Goal: Task Accomplishment & Management: Complete application form

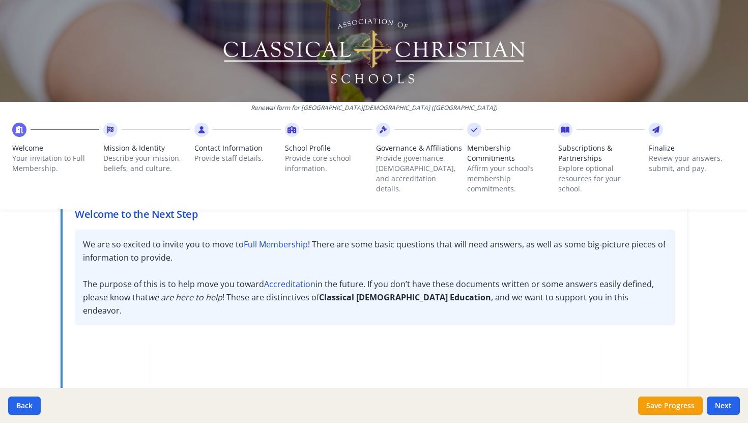
scroll to position [72, 0]
click at [723, 404] on button "Next" at bounding box center [723, 405] width 33 height 18
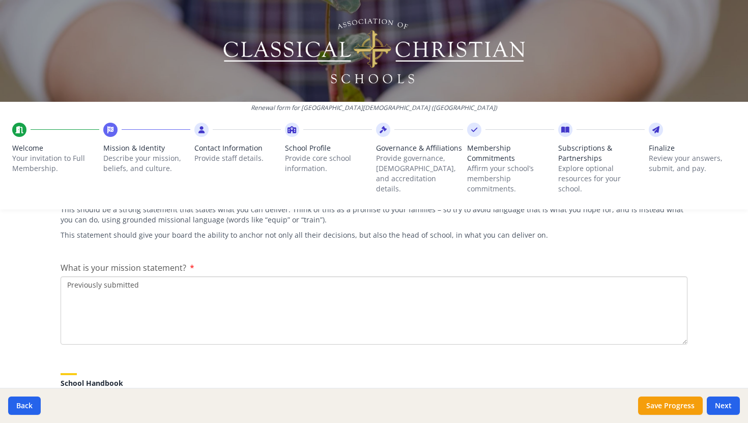
scroll to position [182, 0]
click at [261, 286] on textarea "Previously submitted" at bounding box center [374, 308] width 627 height 68
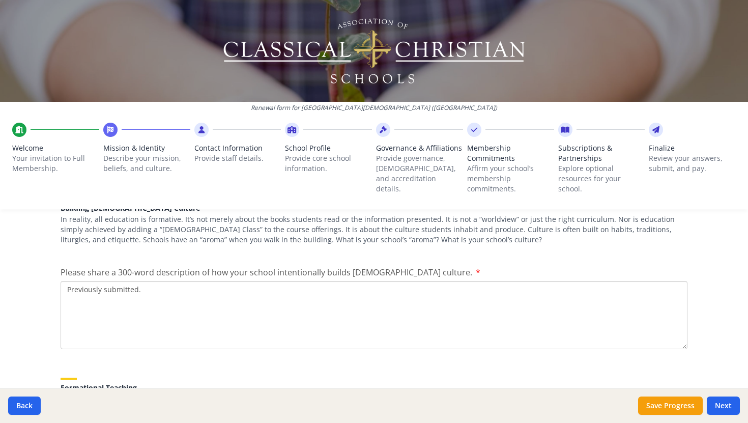
scroll to position [1209, 0]
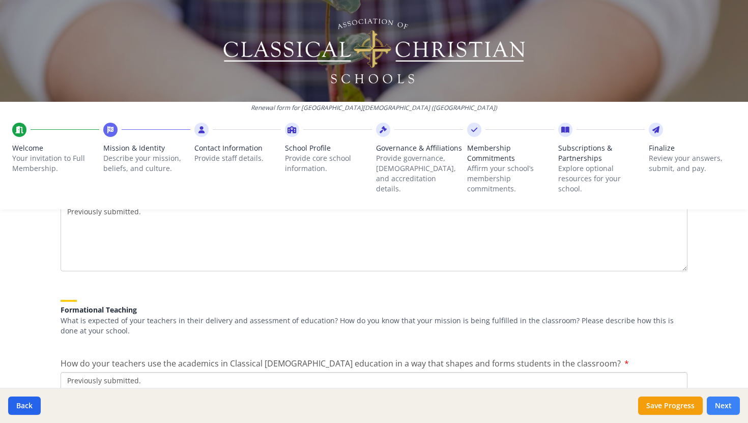
click at [726, 407] on button "Next" at bounding box center [723, 405] width 33 height 18
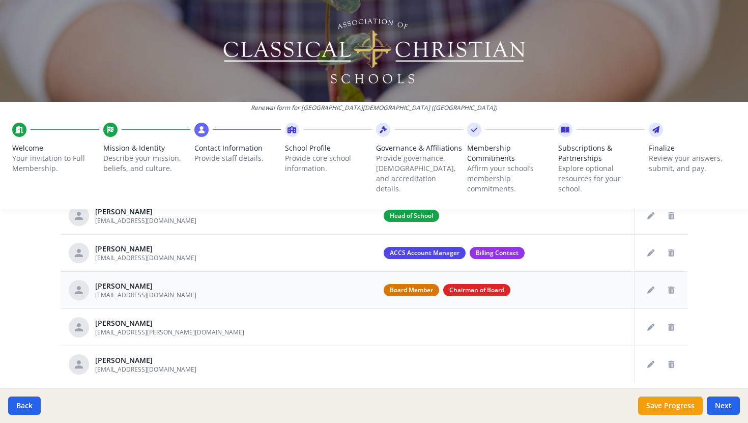
scroll to position [441, 0]
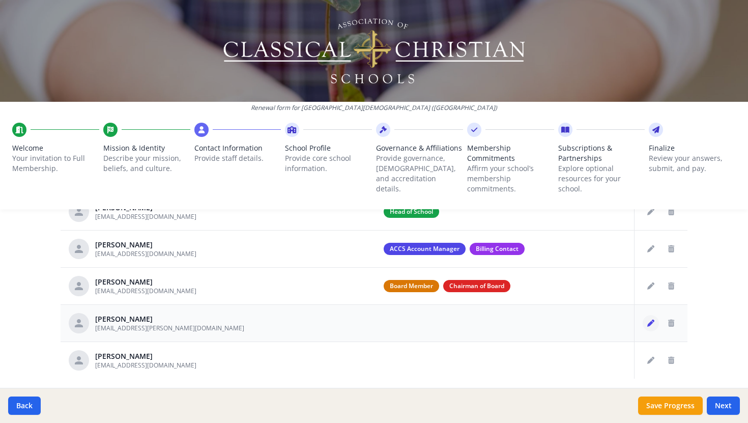
click at [654, 320] on button "Edit staff" at bounding box center [651, 323] width 16 height 16
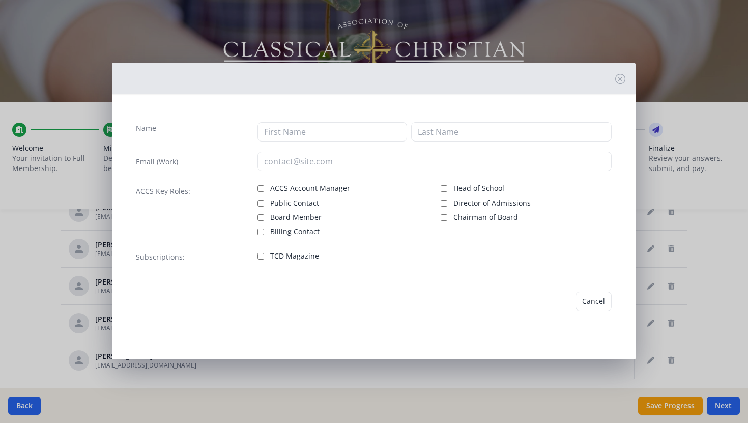
type input "[PERSON_NAME]"
type input "Fabry"
type input "[EMAIL_ADDRESS][PERSON_NAME][DOMAIN_NAME]"
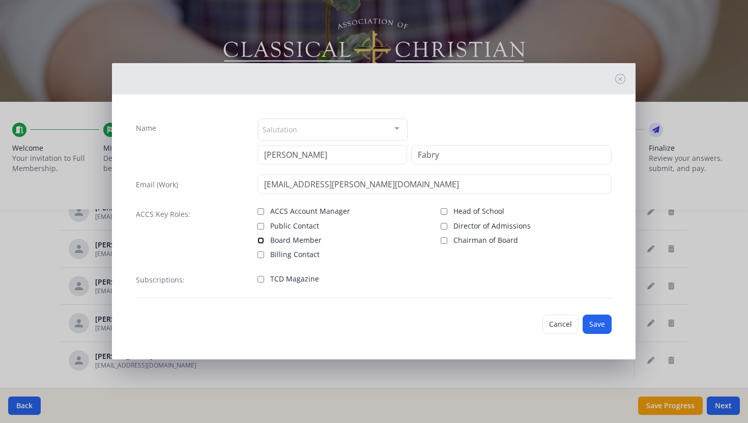
click at [260, 240] on input "Board Member" at bounding box center [260, 240] width 7 height 7
checkbox input "true"
click at [444, 240] on input "Chairman of Board" at bounding box center [444, 240] width 7 height 7
checkbox input "false"
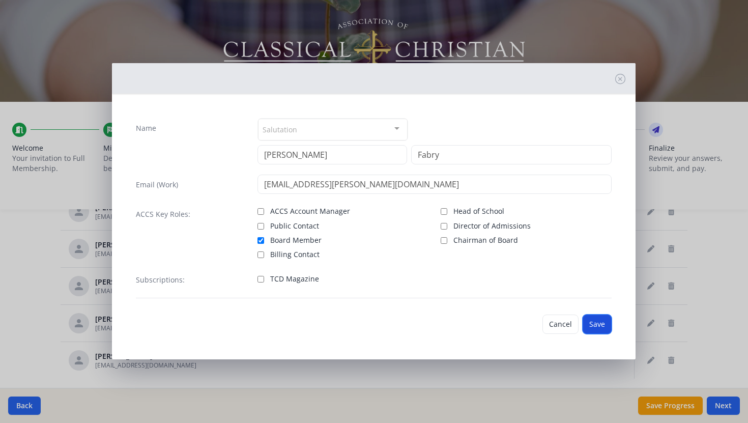
click at [594, 326] on button "Save" at bounding box center [597, 323] width 29 height 19
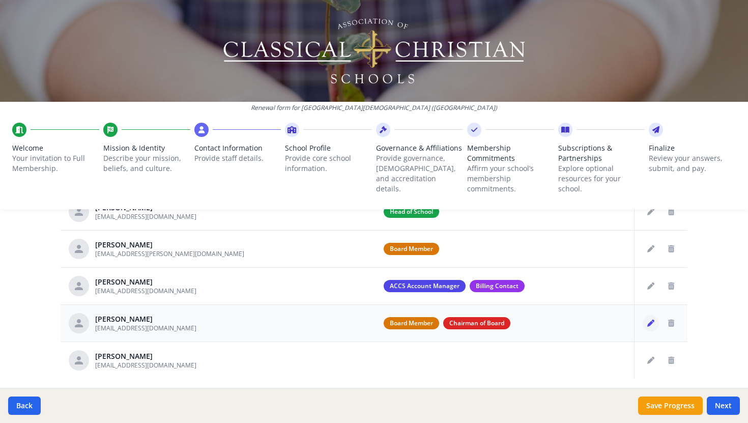
click at [647, 322] on icon "Edit staff" at bounding box center [650, 323] width 7 height 7
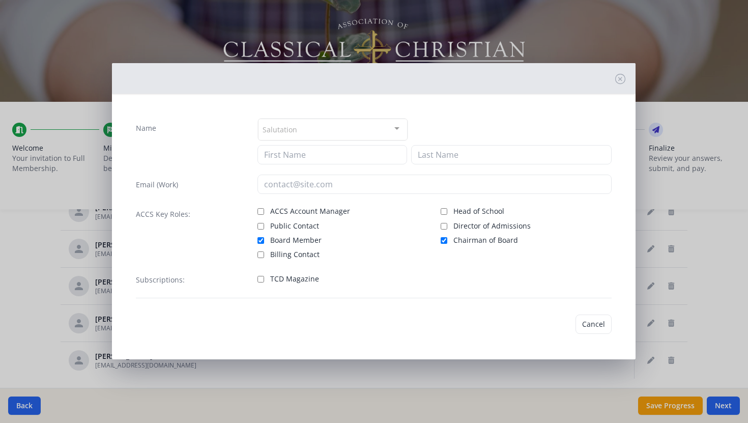
type input "[PERSON_NAME]"
type input "[EMAIL_ADDRESS][DOMAIN_NAME]"
checkbox input "true"
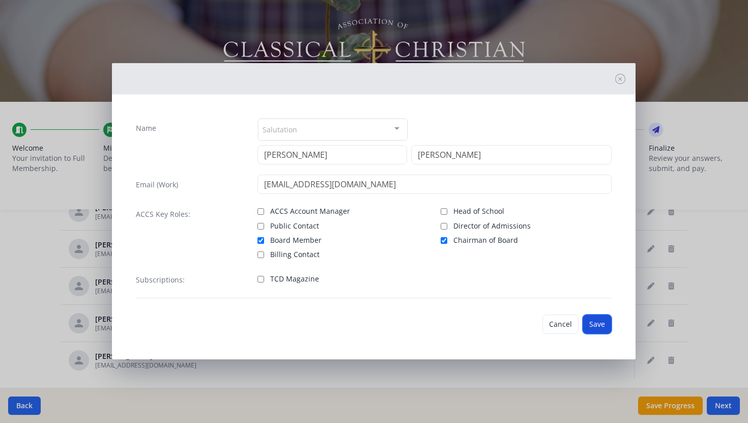
click at [598, 323] on button "Save" at bounding box center [597, 323] width 29 height 19
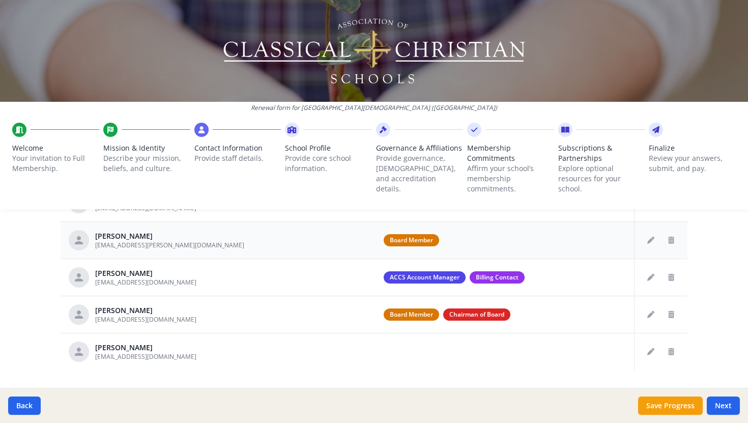
scroll to position [474, 0]
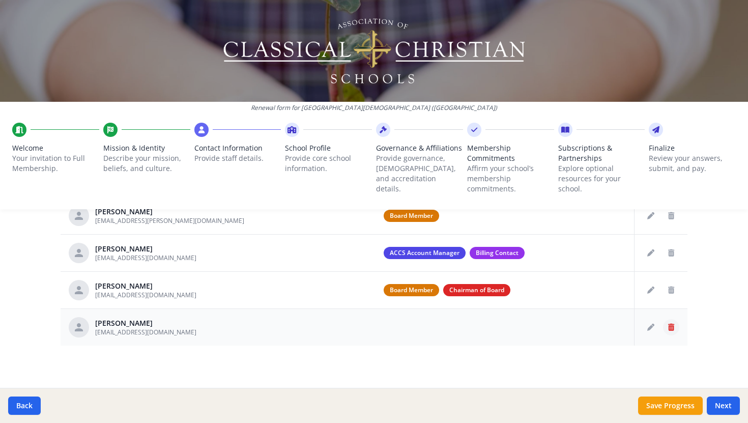
click at [672, 324] on icon "Delete staff" at bounding box center [671, 327] width 6 height 7
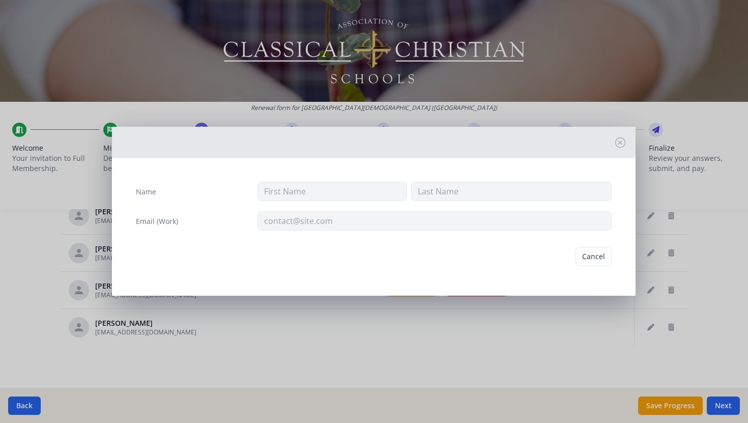
type input "[PERSON_NAME]"
type input "[EMAIL_ADDRESS][DOMAIN_NAME]"
click at [589, 258] on button "Delete" at bounding box center [594, 256] width 35 height 19
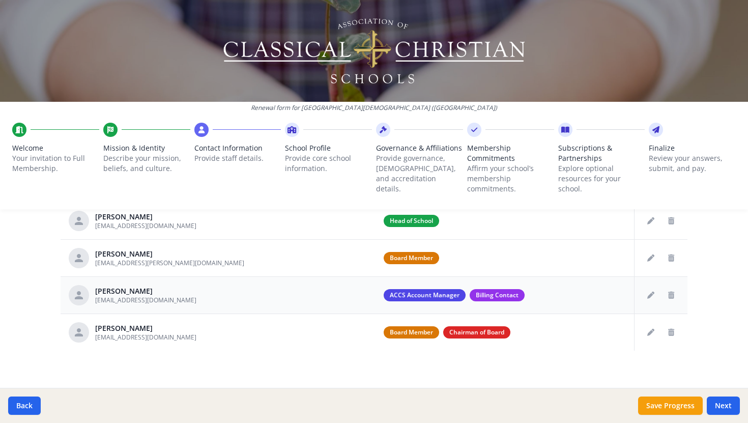
scroll to position [431, 0]
click at [651, 293] on icon "Edit staff" at bounding box center [650, 295] width 7 height 7
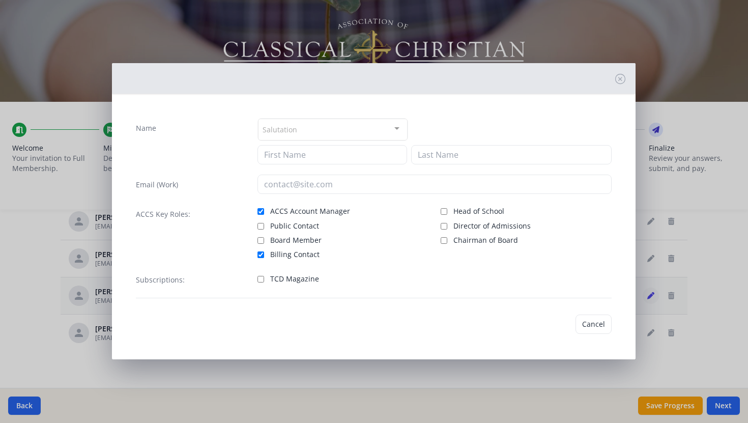
type input "[PERSON_NAME]"
type input "[EMAIL_ADDRESS][DOMAIN_NAME]"
checkbox input "true"
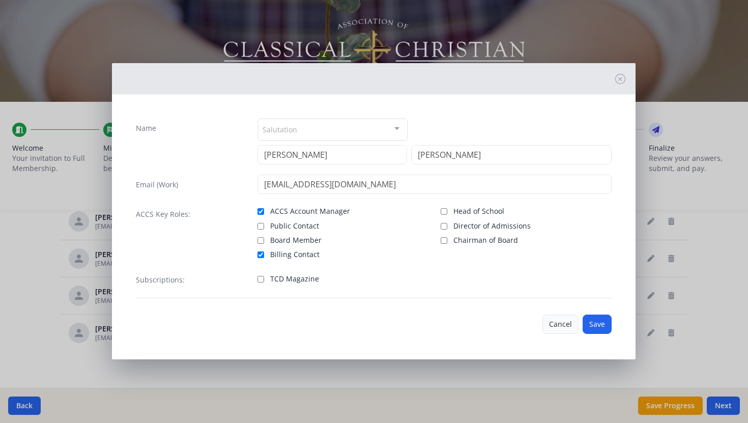
click at [557, 324] on button "Cancel" at bounding box center [560, 323] width 36 height 19
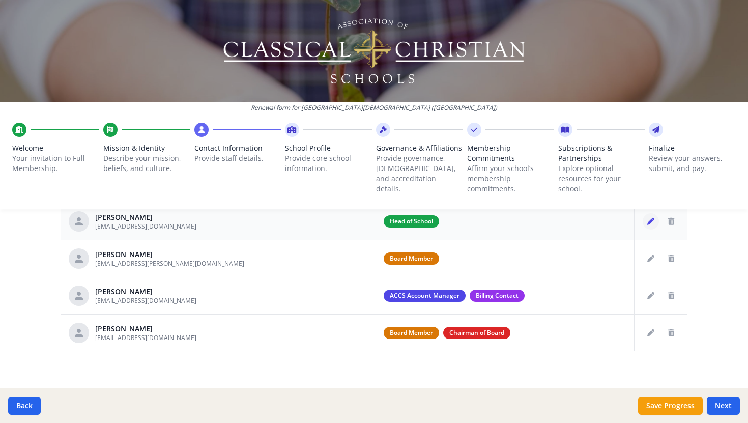
click at [648, 224] on icon "Edit staff" at bounding box center [650, 221] width 7 height 7
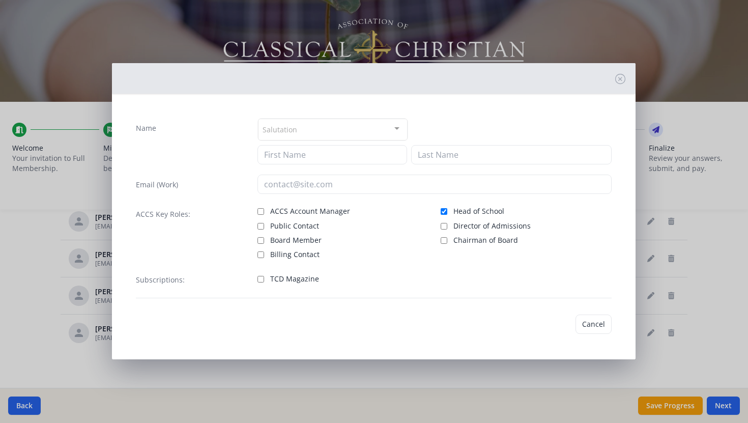
type input "[PERSON_NAME]"
type input "[EMAIL_ADDRESS][DOMAIN_NAME]"
checkbox input "true"
click at [260, 212] on input "ACCS Account Manager" at bounding box center [260, 211] width 7 height 7
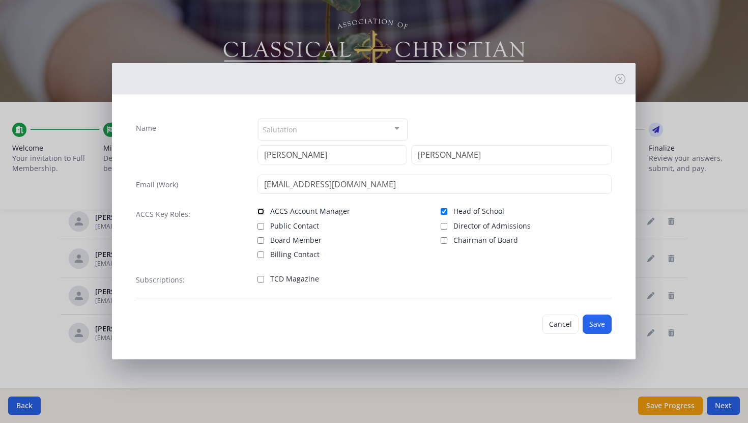
checkbox input "true"
click at [596, 324] on button "Save" at bounding box center [597, 323] width 29 height 19
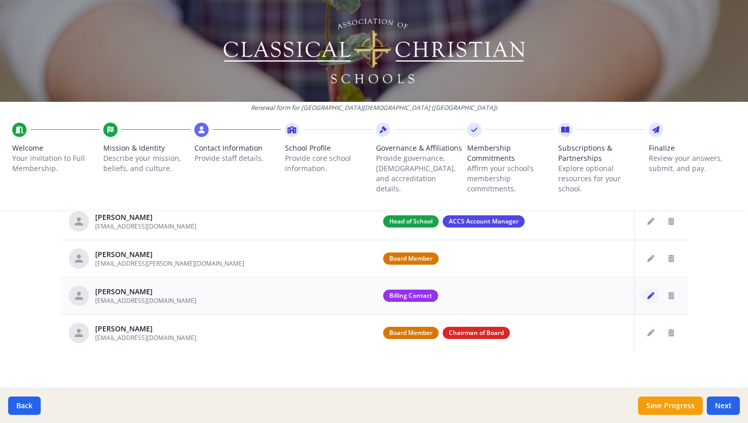
click at [647, 296] on button "Edit staff" at bounding box center [651, 295] width 16 height 16
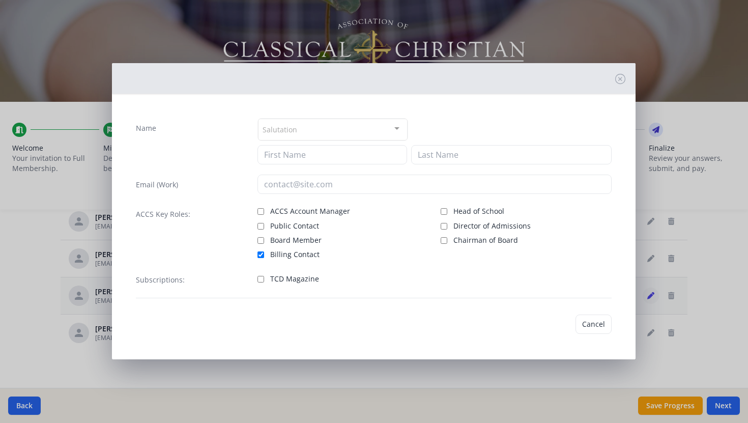
type input "[PERSON_NAME]"
type input "[EMAIL_ADDRESS][DOMAIN_NAME]"
checkbox input "true"
click at [601, 329] on button "Save" at bounding box center [597, 323] width 29 height 19
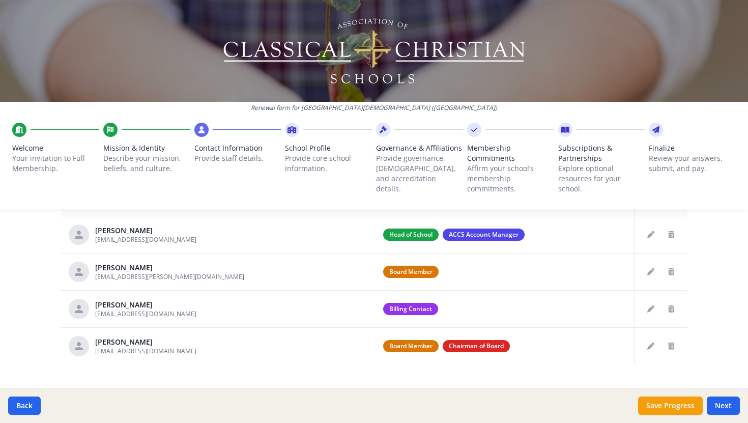
scroll to position [437, 0]
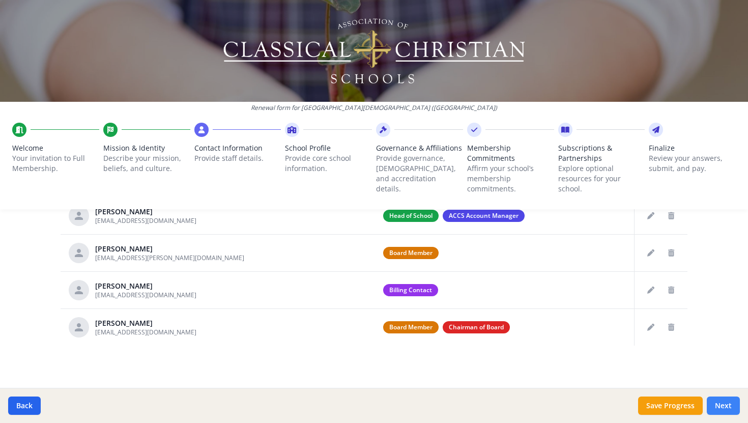
click at [727, 405] on button "Next" at bounding box center [723, 405] width 33 height 18
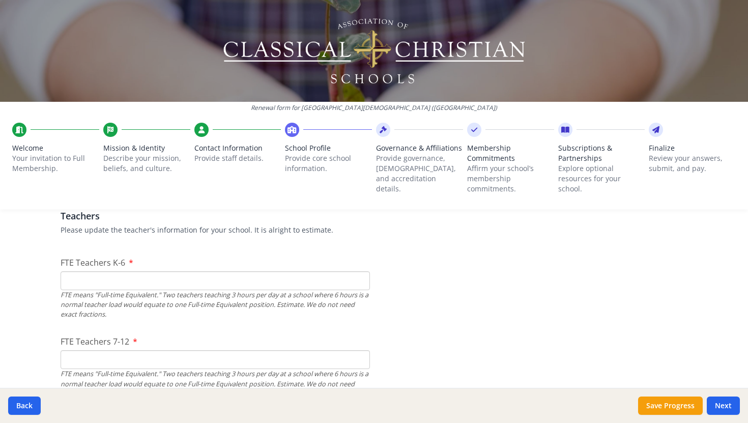
scroll to position [612, 0]
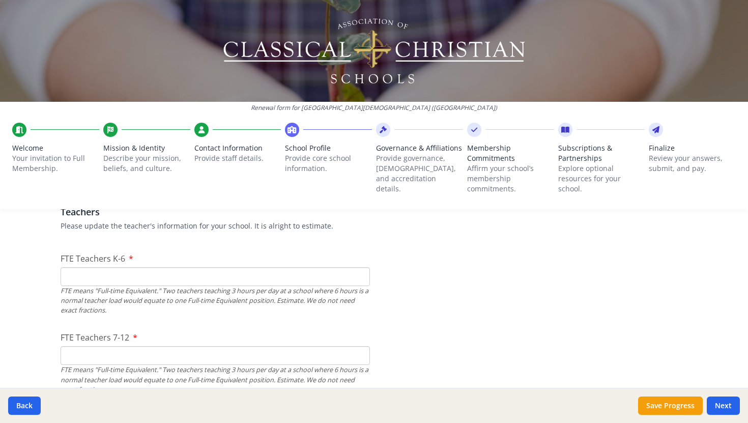
click at [286, 283] on input "FTE Teachers K-6" at bounding box center [215, 276] width 309 height 19
click at [360, 279] on input "0" at bounding box center [215, 276] width 309 height 19
click at [360, 278] on input "0" at bounding box center [215, 276] width 309 height 19
click at [360, 271] on input "1" at bounding box center [215, 276] width 309 height 19
click at [360, 271] on input "2" at bounding box center [215, 276] width 309 height 19
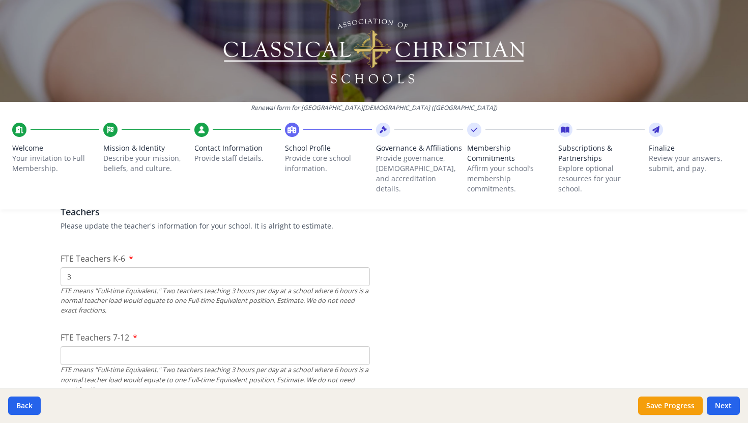
click at [360, 271] on input "3" at bounding box center [215, 276] width 309 height 19
type input "4"
click at [360, 272] on input "4" at bounding box center [215, 276] width 309 height 19
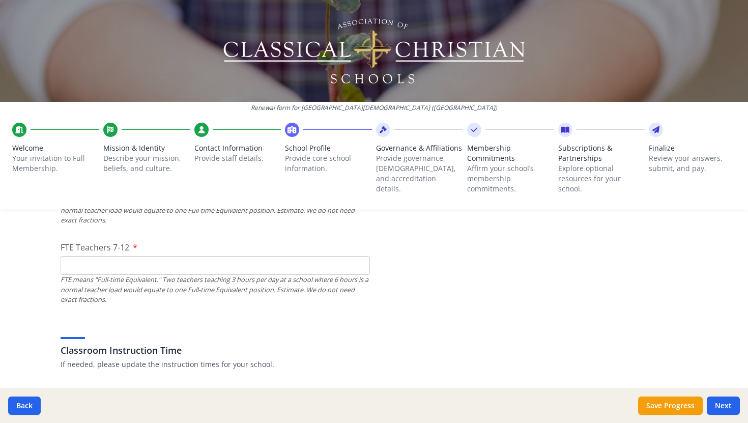
scroll to position [712, 0]
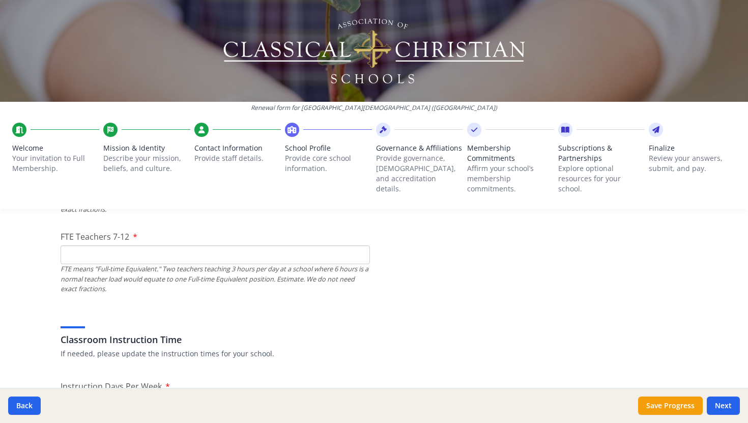
click at [359, 260] on input "FTE Teachers 7-12" at bounding box center [215, 254] width 309 height 19
type input "0"
click at [359, 258] on input "0" at bounding box center [215, 254] width 309 height 19
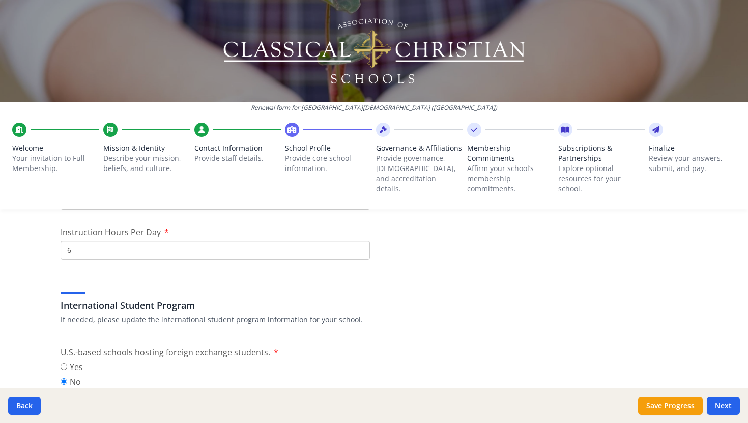
scroll to position [969, 0]
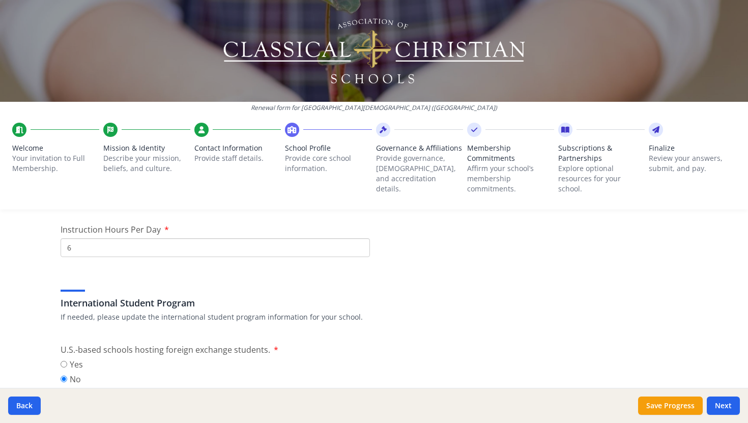
click at [172, 247] on input "6" at bounding box center [215, 247] width 309 height 19
type input "6.5"
click at [210, 282] on div "International Student Program If needed, please update the international studen…" at bounding box center [374, 297] width 627 height 49
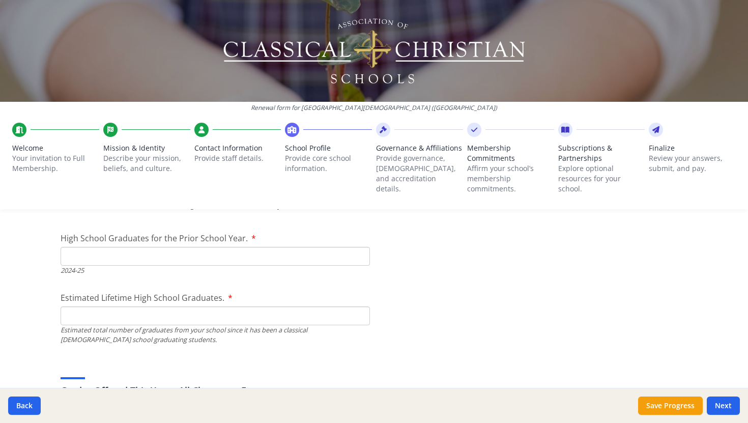
scroll to position [1464, 0]
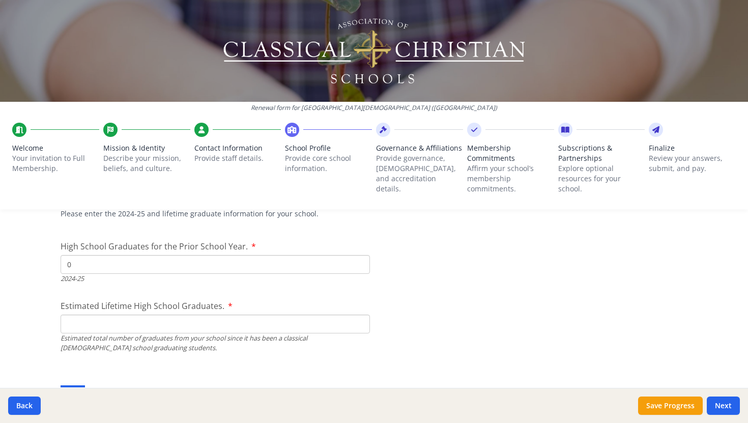
type input "0"
click at [361, 269] on input "0" at bounding box center [215, 264] width 309 height 19
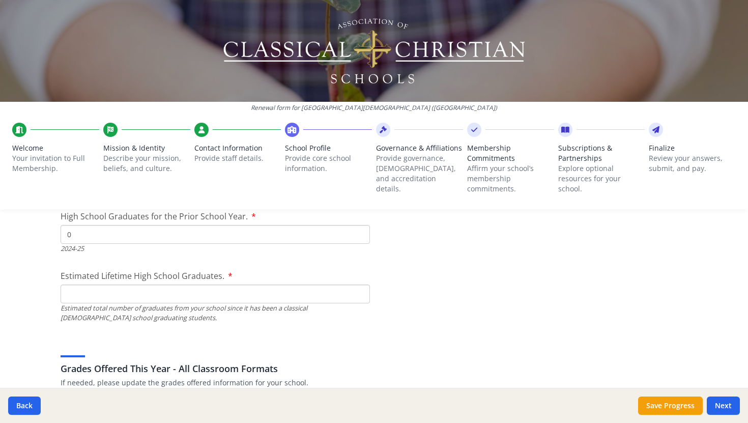
scroll to position [1497, 0]
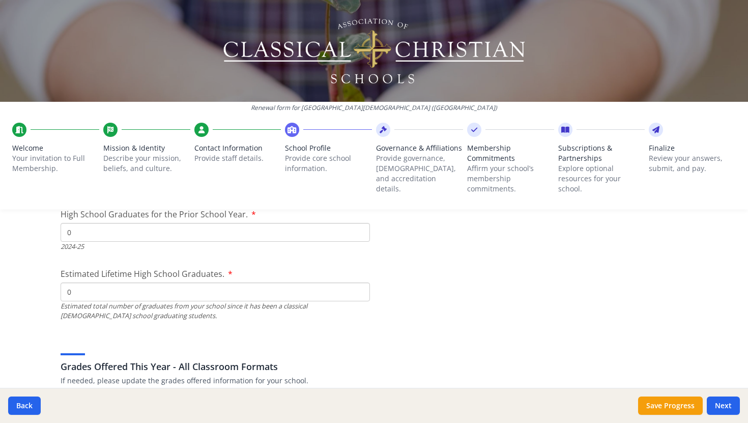
type input "0"
click at [360, 295] on input "0" at bounding box center [215, 291] width 309 height 19
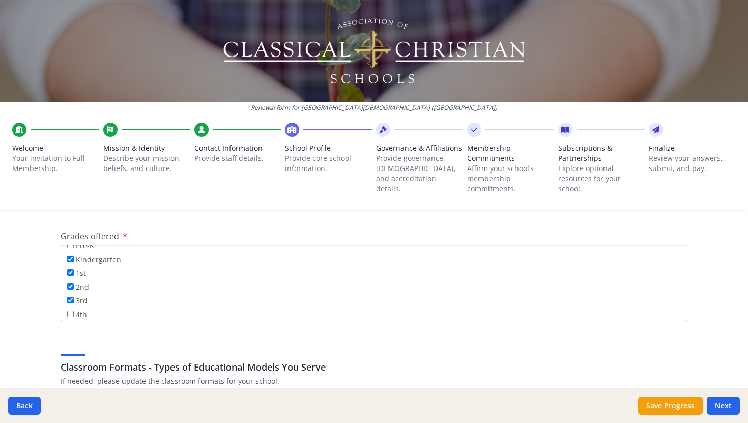
scroll to position [11, 0]
click at [72, 309] on input "4th" at bounding box center [70, 311] width 7 height 7
checkbox input "true"
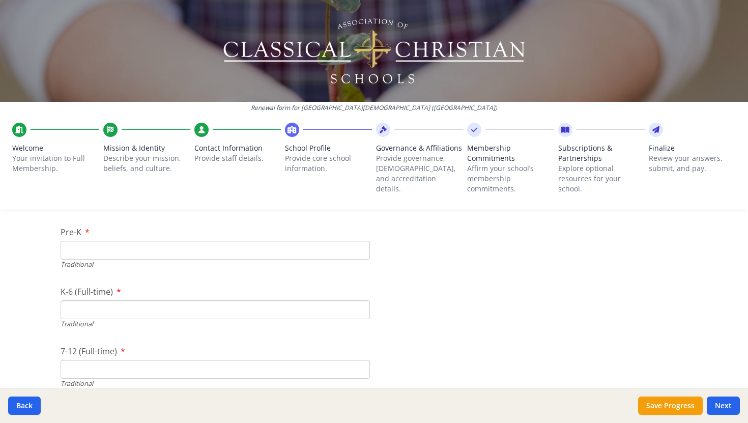
scroll to position [2129, 0]
click at [323, 304] on input "K-6 (Full-time)" at bounding box center [215, 307] width 309 height 19
type input "26"
click at [344, 247] on input "Pre-K" at bounding box center [215, 248] width 309 height 19
type input "51"
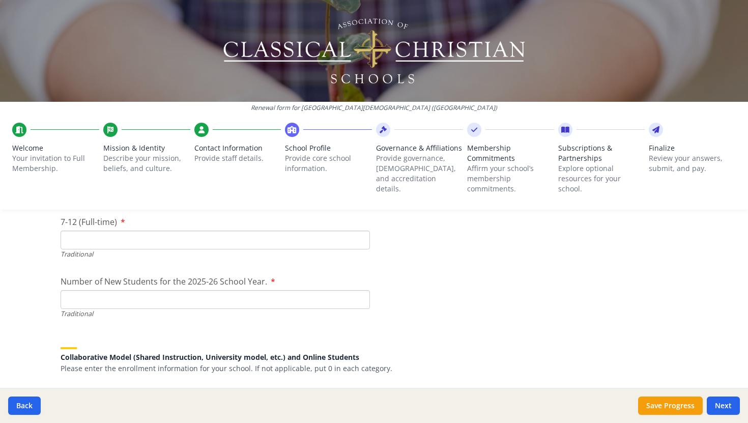
scroll to position [2264, 0]
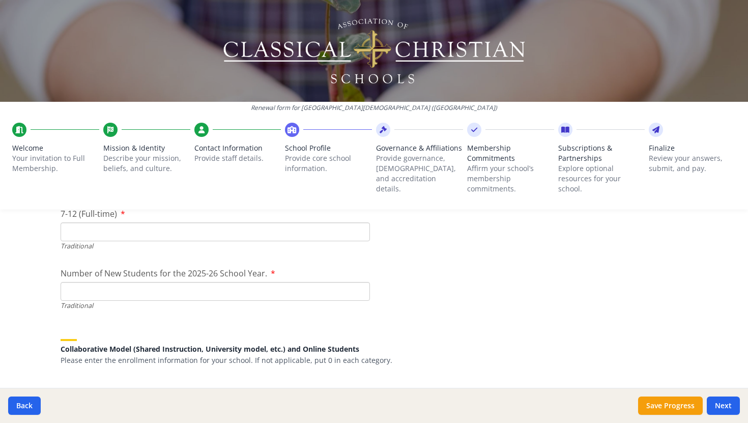
click at [326, 295] on input "Number of New Students for the 2025-26 School Year." at bounding box center [215, 291] width 309 height 19
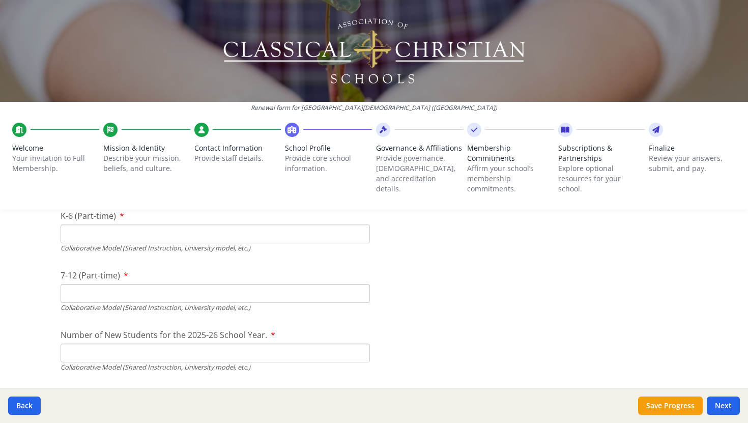
scroll to position [2435, 0]
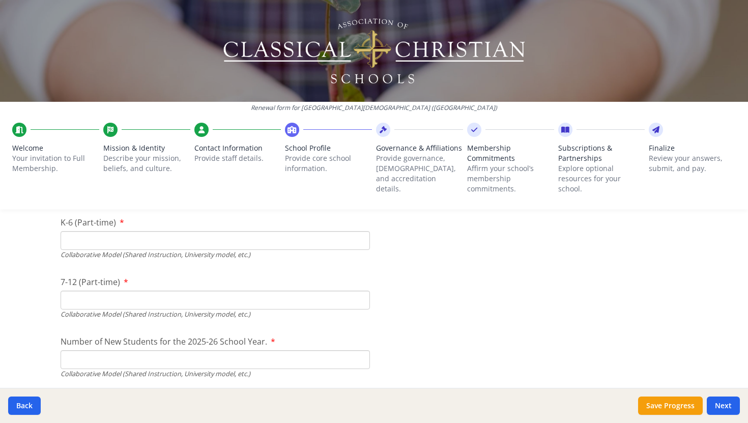
type input "8"
click at [359, 244] on input "K-6 (Part-time)" at bounding box center [215, 240] width 309 height 19
type input "0"
click at [359, 242] on input "0" at bounding box center [215, 240] width 309 height 19
type input "0"
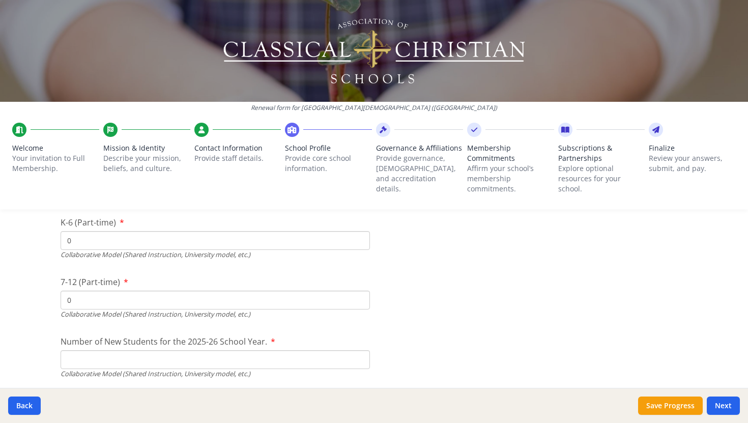
click at [362, 301] on input "0" at bounding box center [215, 300] width 309 height 19
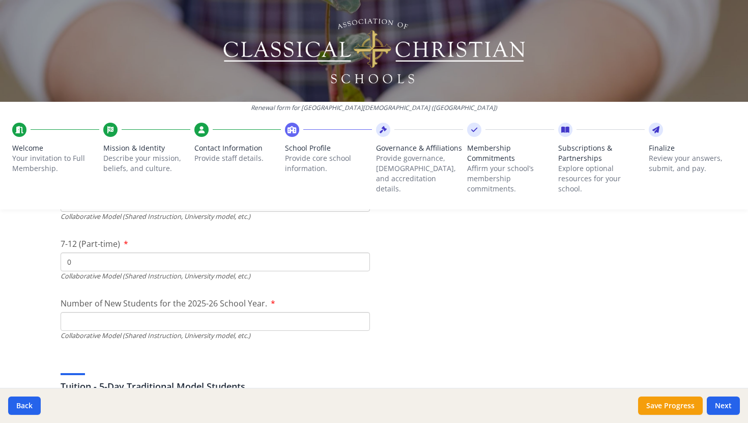
scroll to position [2479, 0]
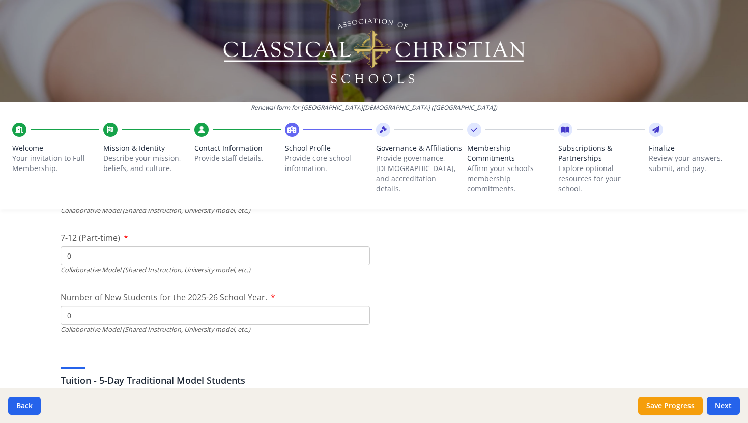
type input "0"
click at [359, 319] on input "0" at bounding box center [215, 315] width 309 height 19
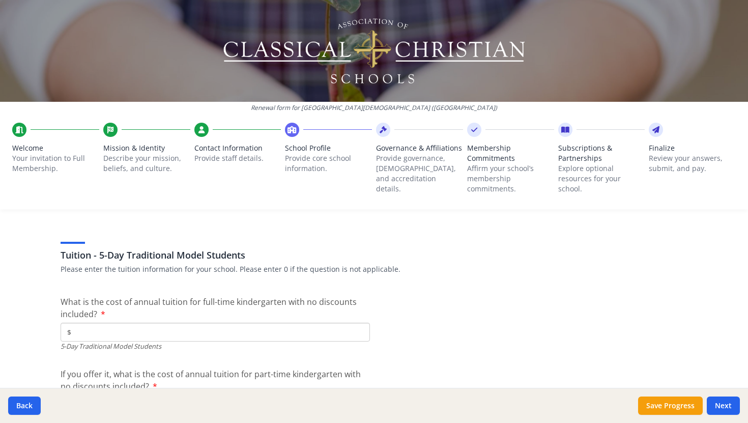
scroll to position [2617, 0]
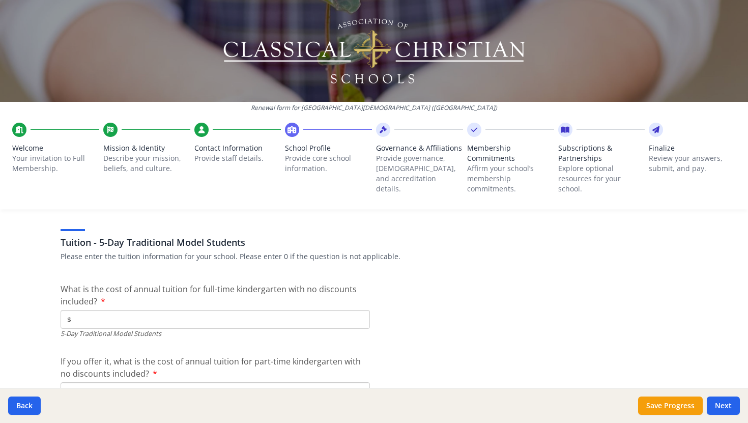
click at [219, 320] on input "$" at bounding box center [215, 319] width 309 height 19
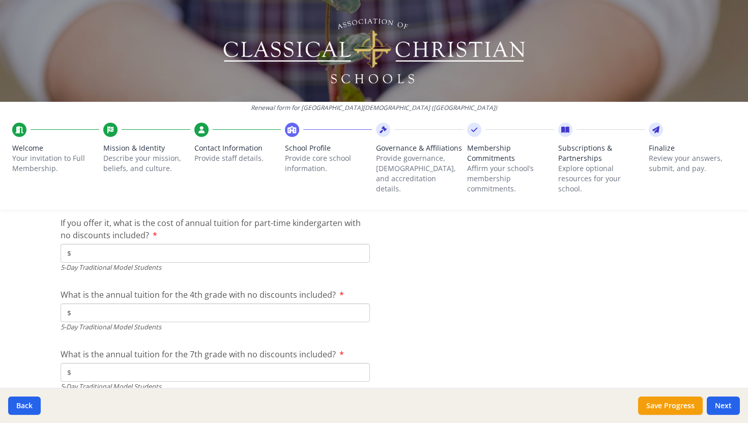
scroll to position [2759, 0]
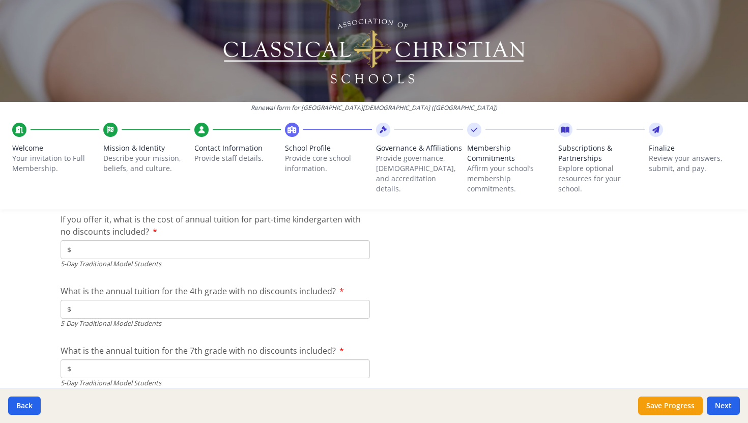
type input "$9 500"
click at [223, 308] on input "$" at bounding box center [215, 309] width 309 height 19
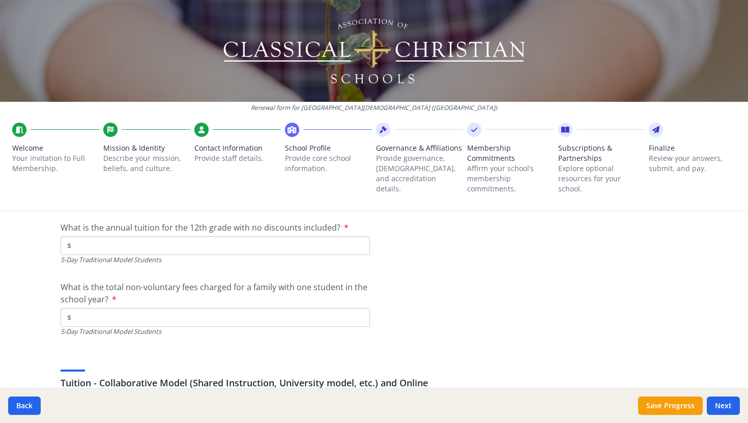
scroll to position [2947, 0]
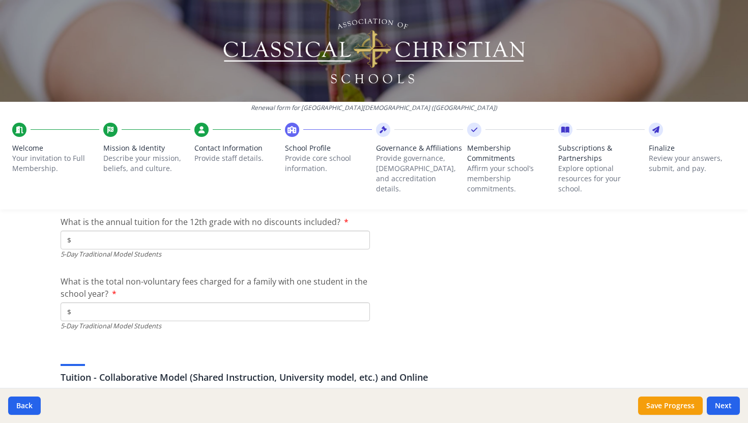
type input "$9 500"
click at [185, 313] on input "$" at bounding box center [215, 311] width 309 height 19
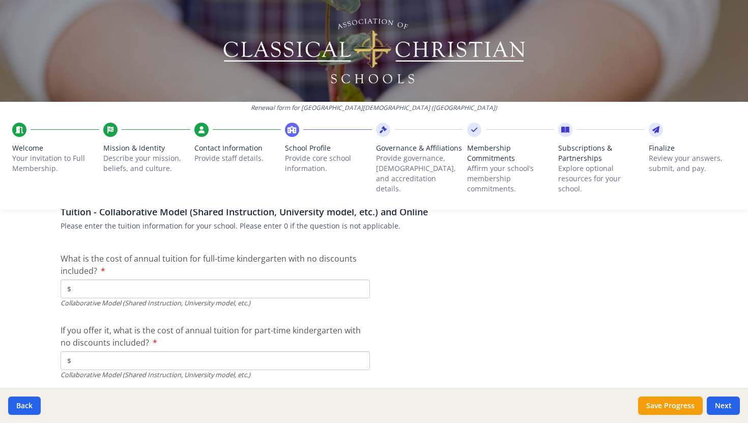
scroll to position [3114, 0]
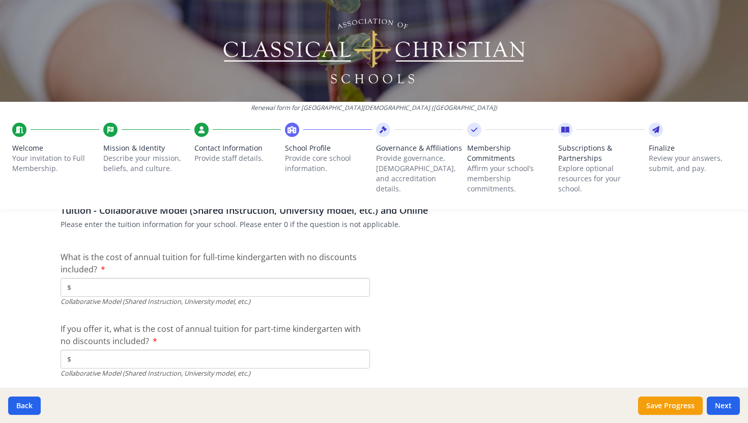
type input "$400"
click at [169, 289] on input "$" at bounding box center [215, 287] width 309 height 19
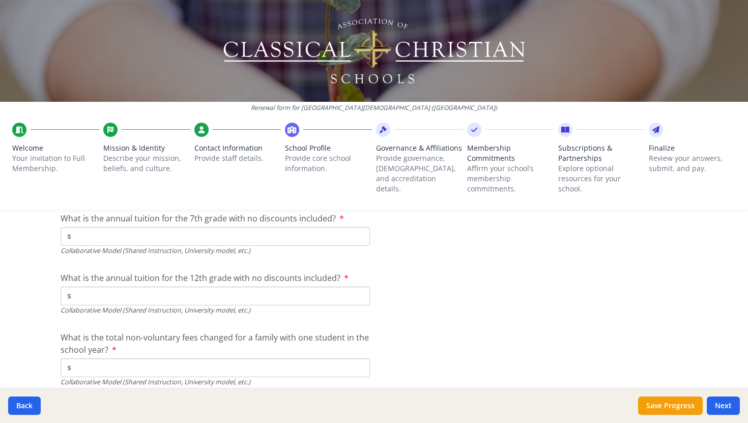
scroll to position [3397, 0]
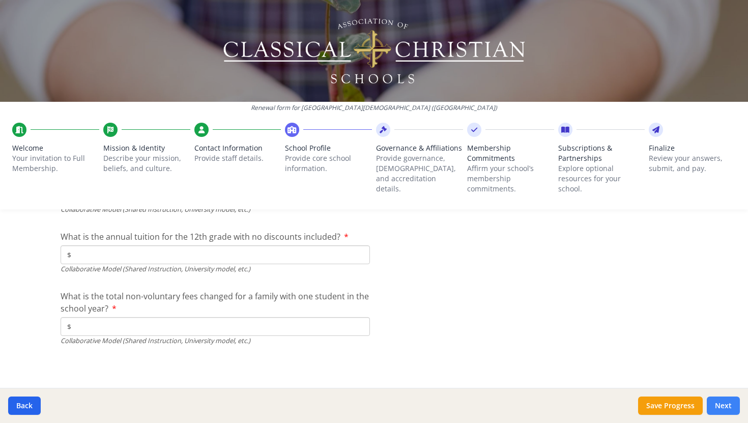
click at [726, 403] on button "Next" at bounding box center [723, 405] width 33 height 18
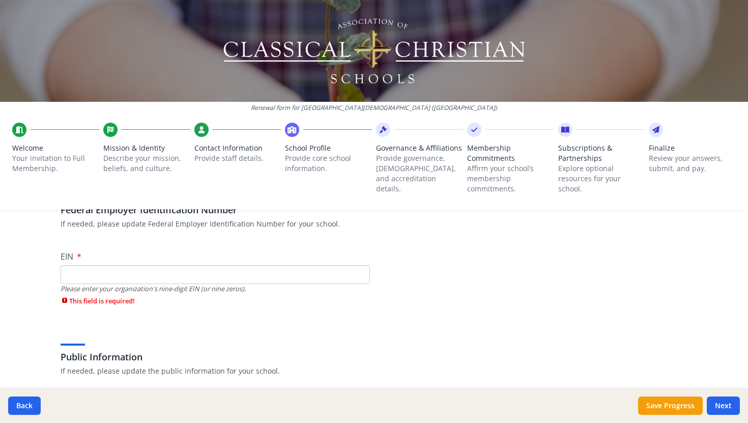
scroll to position [44, 0]
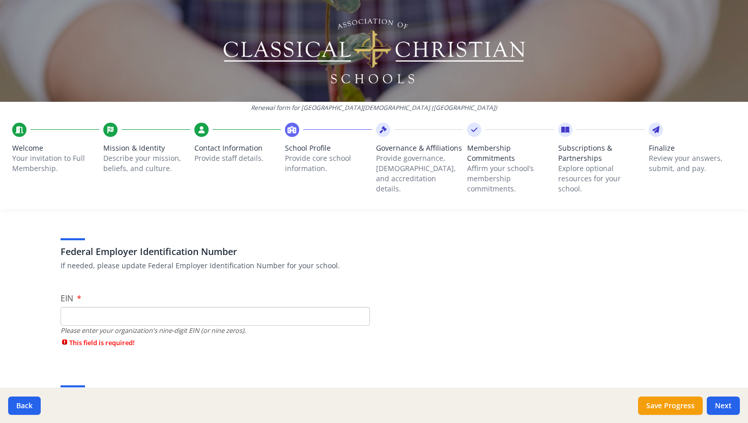
click at [297, 321] on input "EIN" at bounding box center [215, 316] width 309 height 19
type input "882841993"
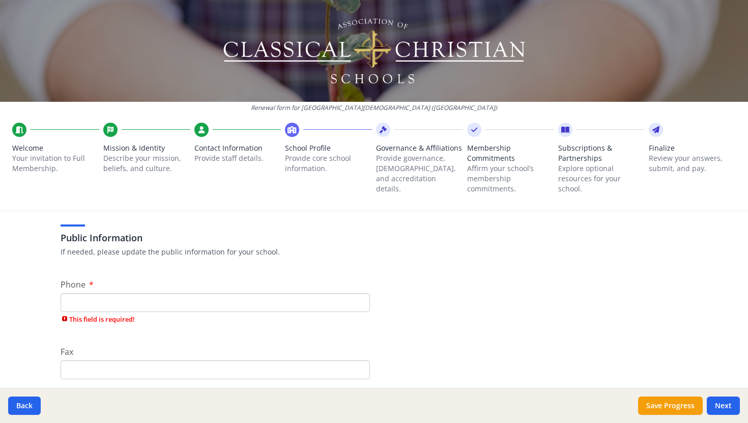
scroll to position [196, 0]
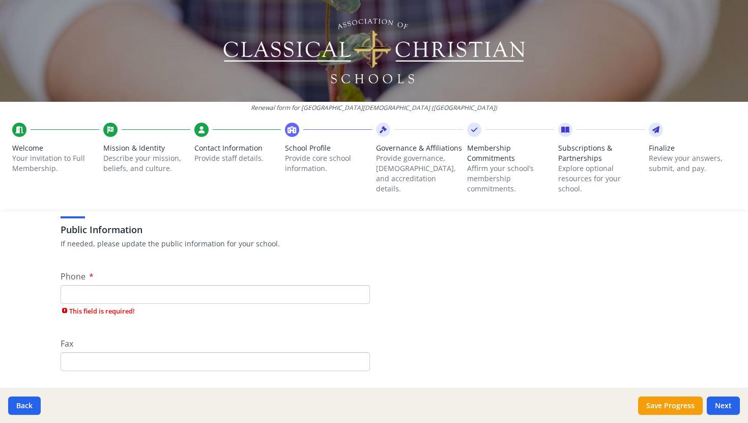
click at [240, 292] on input "Phone" at bounding box center [215, 294] width 309 height 19
type input "[PHONE_NUMBER]"
type input "[EMAIL_ADDRESS][DOMAIN_NAME]"
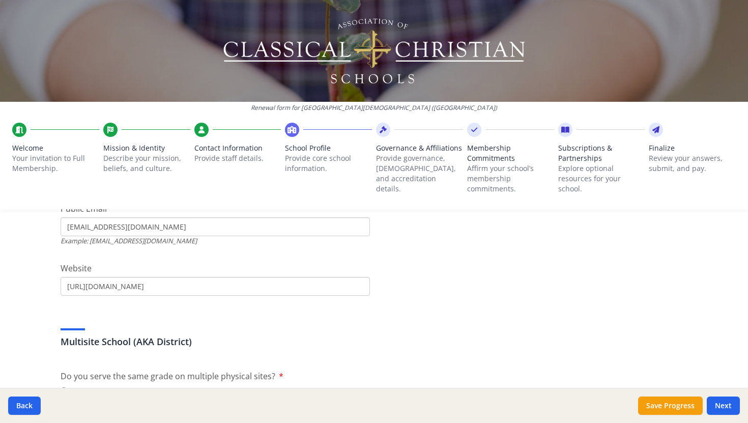
scroll to position [353, 0]
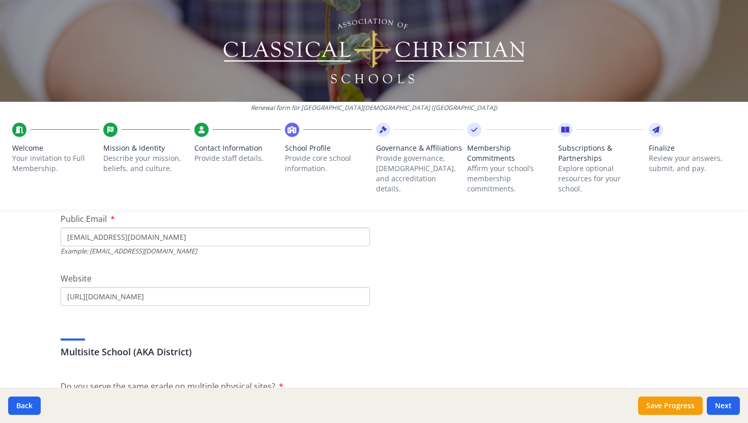
click at [167, 238] on input "[EMAIL_ADDRESS][DOMAIN_NAME]" at bounding box center [215, 236] width 309 height 19
drag, startPoint x: 67, startPoint y: 238, endPoint x: 172, endPoint y: 246, distance: 105.6
click at [172, 246] on div "[EMAIL_ADDRESS][DOMAIN_NAME]" at bounding box center [215, 236] width 309 height 19
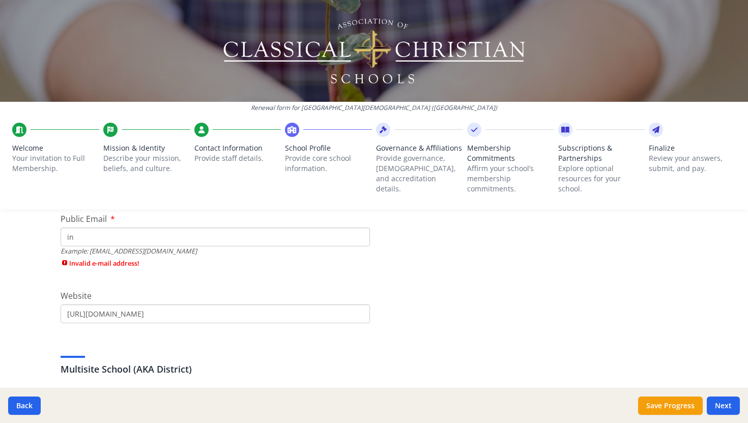
type input "i"
type input "[EMAIL_ADDRESS][DOMAIN_NAME]"
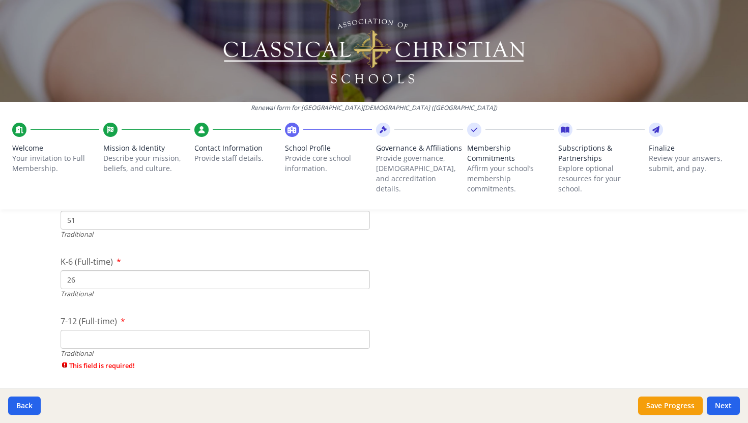
scroll to position [2156, 0]
click at [129, 337] on input "7-12 (Full-time)" at bounding box center [215, 339] width 309 height 19
type input "0"
click at [359, 343] on input "0" at bounding box center [215, 339] width 309 height 19
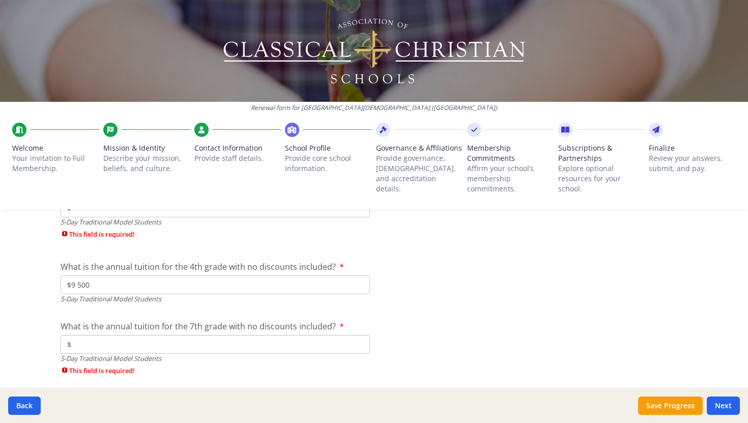
scroll to position [2776, 0]
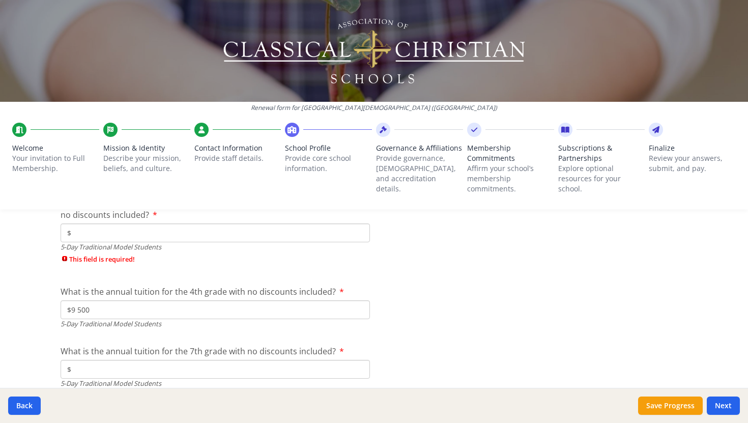
click at [360, 232] on input "$" at bounding box center [215, 232] width 309 height 19
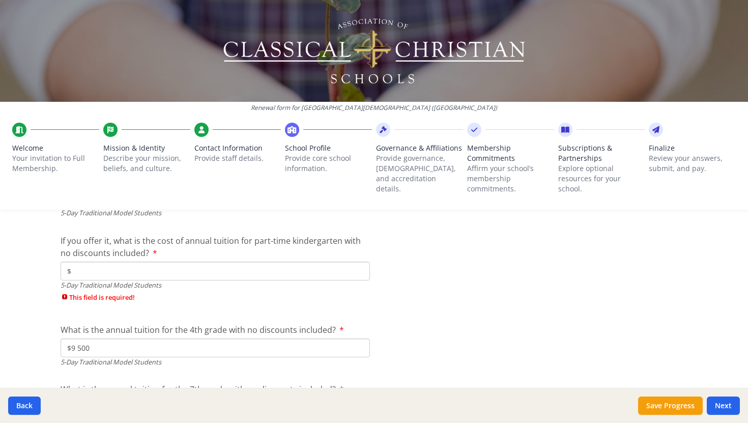
scroll to position [2731, 0]
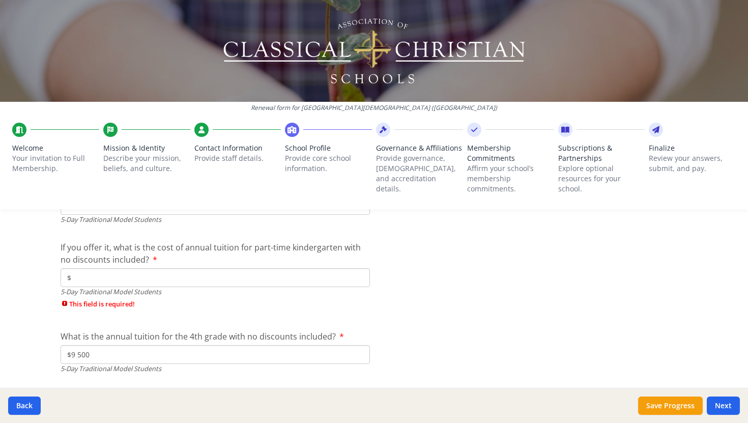
click at [359, 284] on input "$" at bounding box center [215, 277] width 309 height 19
click at [359, 274] on input "$" at bounding box center [215, 277] width 309 height 19
click at [358, 274] on input "$" at bounding box center [215, 277] width 309 height 19
click at [272, 282] on input "$" at bounding box center [215, 277] width 309 height 19
click at [344, 278] on input "$" at bounding box center [215, 277] width 309 height 19
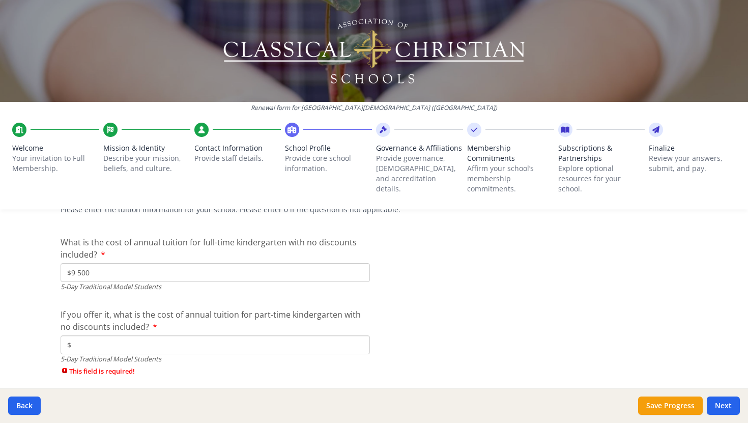
scroll to position [2733, 0]
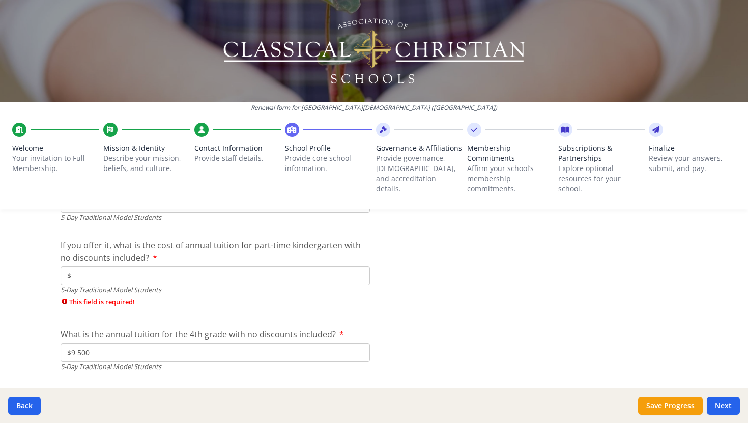
click at [180, 277] on input "$" at bounding box center [215, 275] width 309 height 19
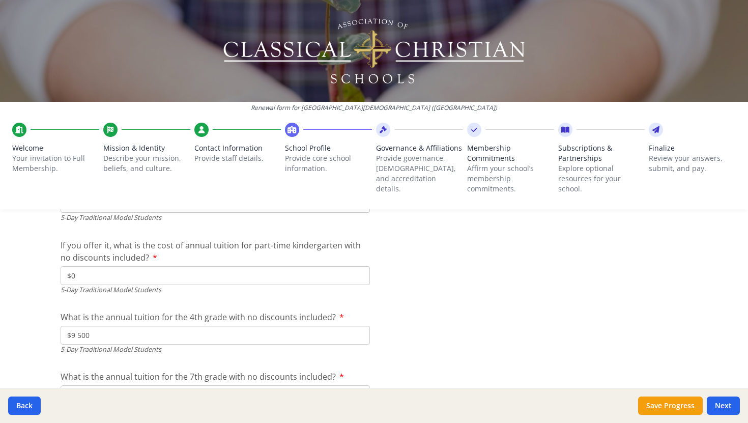
scroll to position [2753, 0]
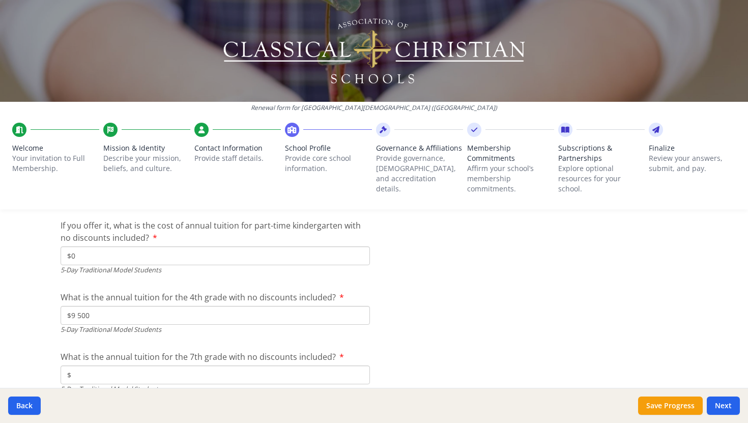
type input "$0"
click at [162, 316] on input "$9 500" at bounding box center [215, 315] width 309 height 19
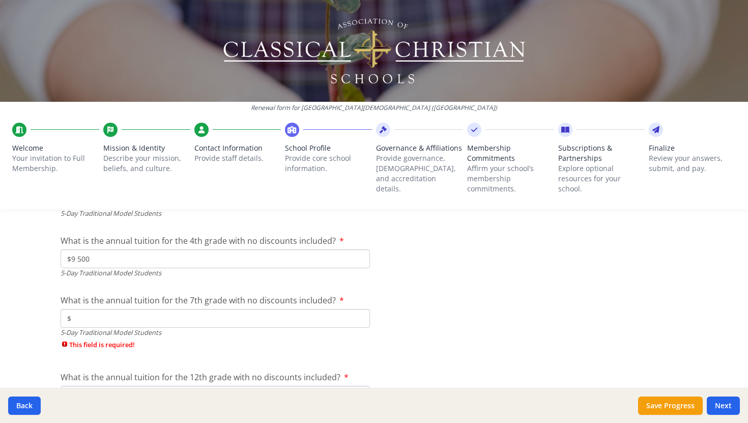
scroll to position [2834, 0]
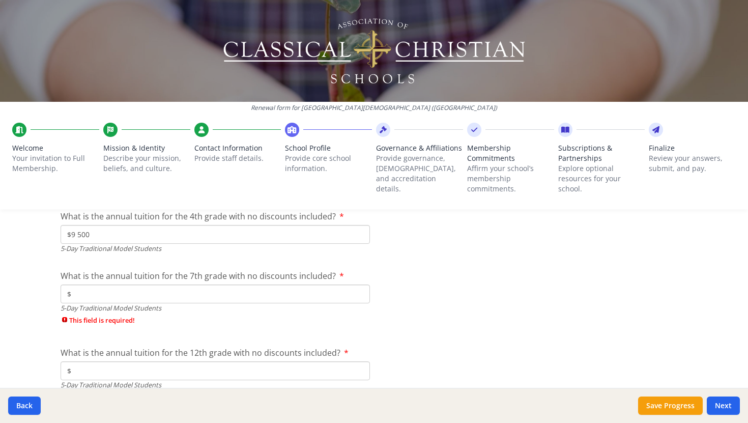
click at [157, 295] on input "$" at bounding box center [215, 293] width 309 height 19
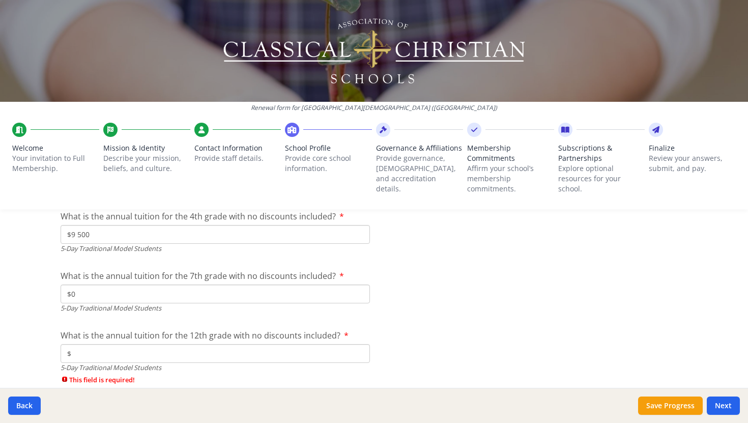
scroll to position [2840, 0]
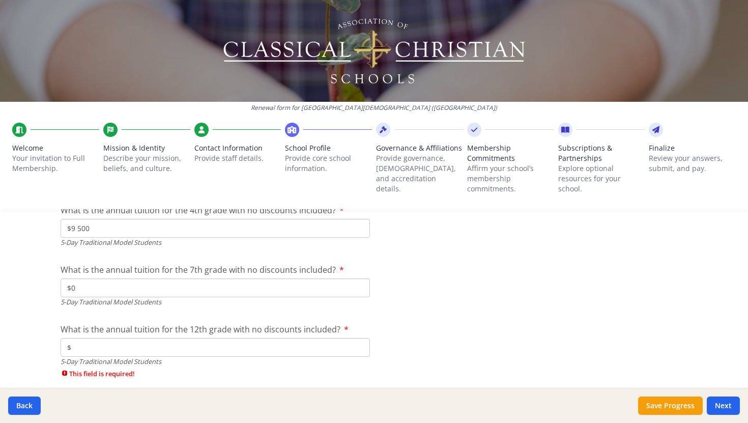
type input "$0"
click at [154, 347] on input "$" at bounding box center [215, 347] width 309 height 19
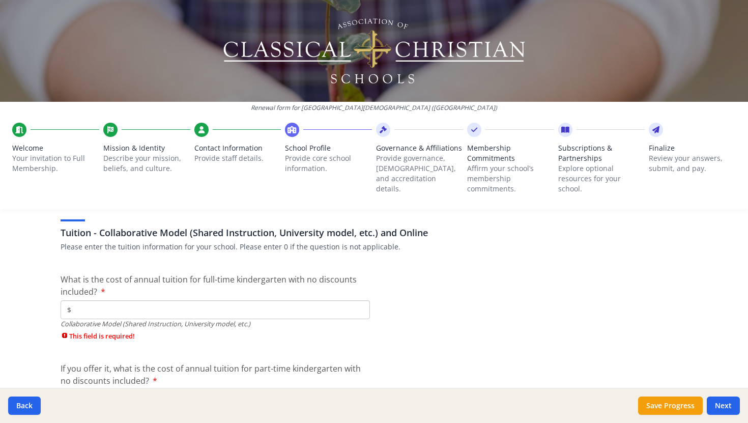
scroll to position [3091, 0]
type input "$0"
click at [137, 312] on input "$" at bounding box center [215, 310] width 309 height 19
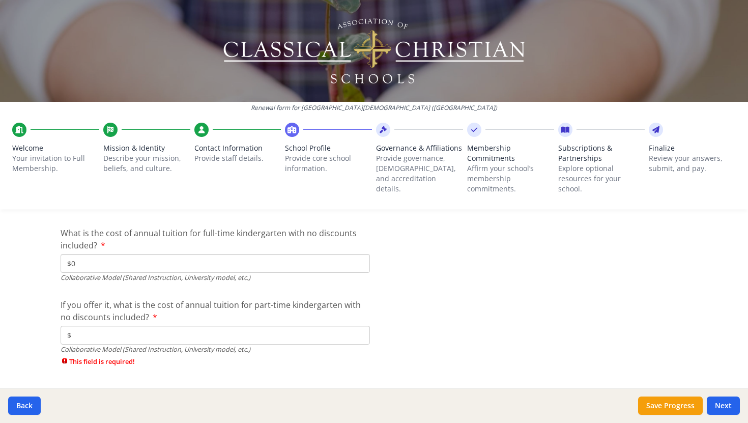
scroll to position [3155, 0]
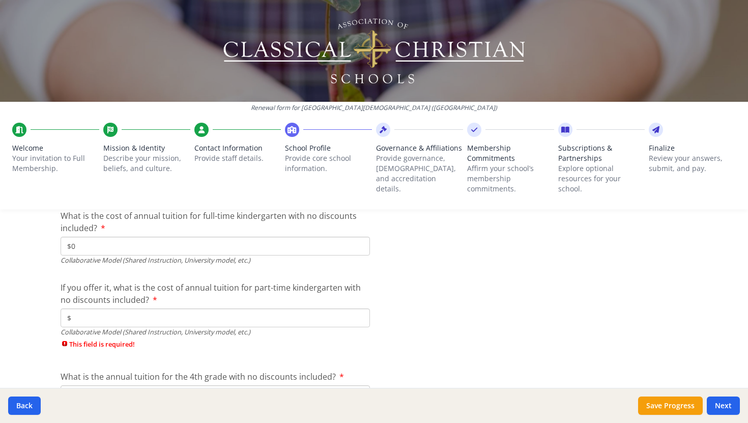
type input "$0"
click at [131, 302] on span "If you offer it, what is the cost of annual tuition for part-time kindergarten …" at bounding box center [211, 293] width 300 height 23
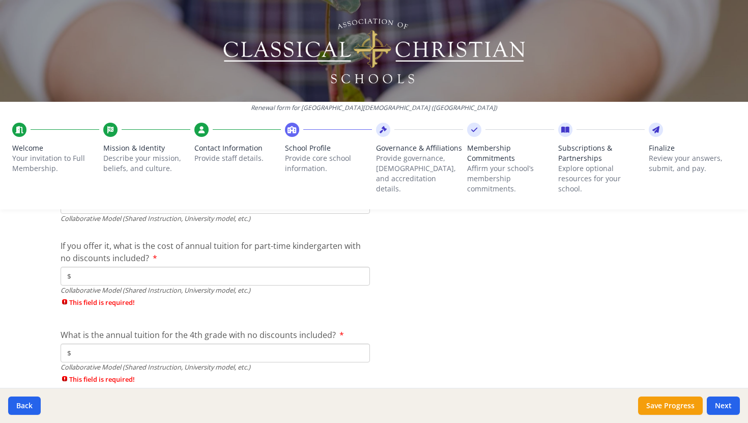
scroll to position [3169, 0]
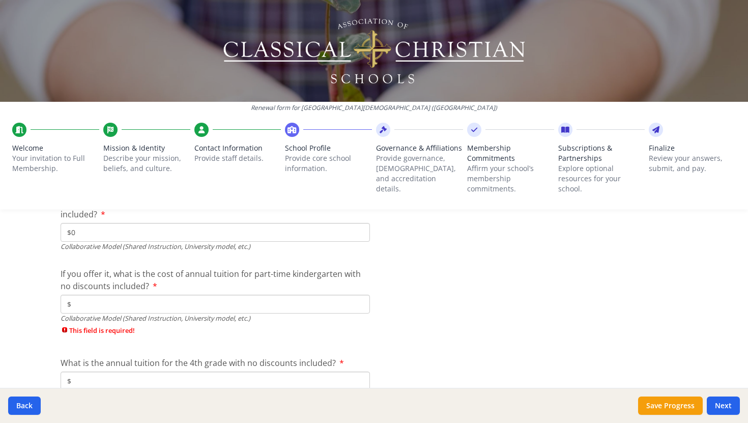
click at [126, 300] on input "$" at bounding box center [215, 304] width 309 height 19
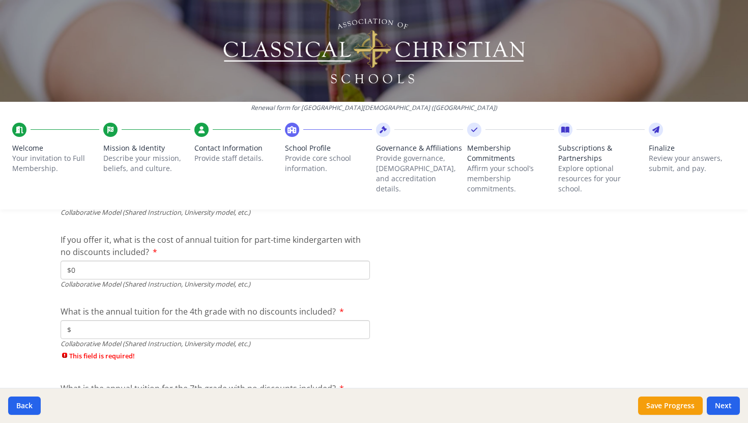
scroll to position [3210, 0]
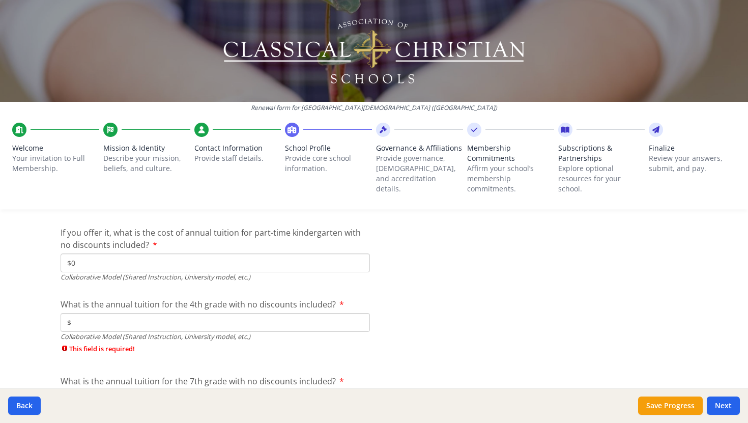
type input "$0"
click at [125, 318] on input "$" at bounding box center [215, 322] width 309 height 19
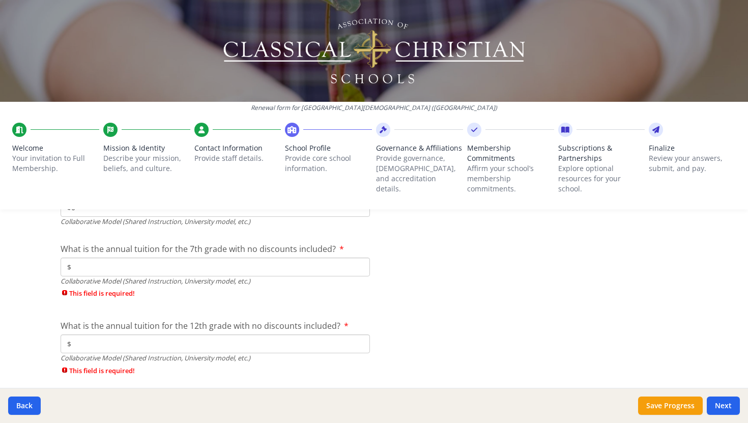
scroll to position [3328, 0]
type input "$0"
click at [143, 264] on input "$" at bounding box center [215, 263] width 309 height 19
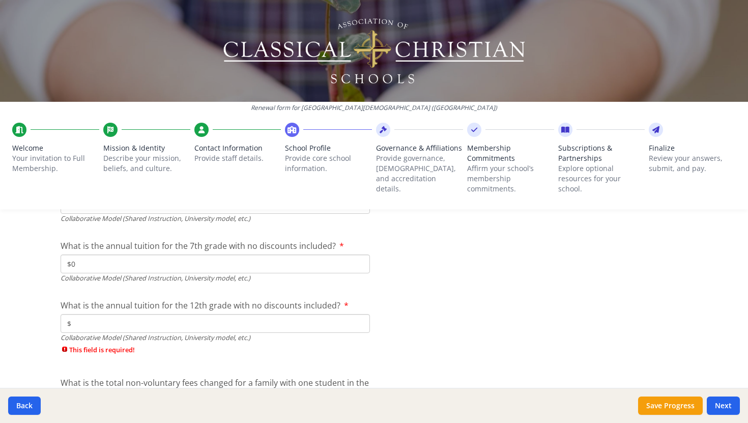
type input "$0"
click at [122, 328] on input "$" at bounding box center [215, 323] width 309 height 19
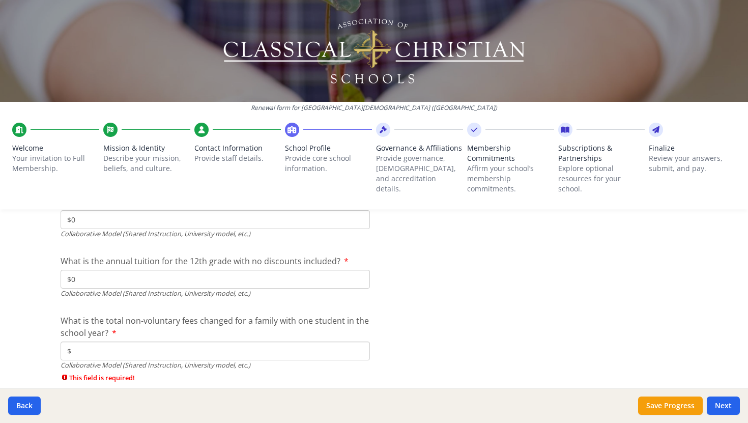
scroll to position [3394, 0]
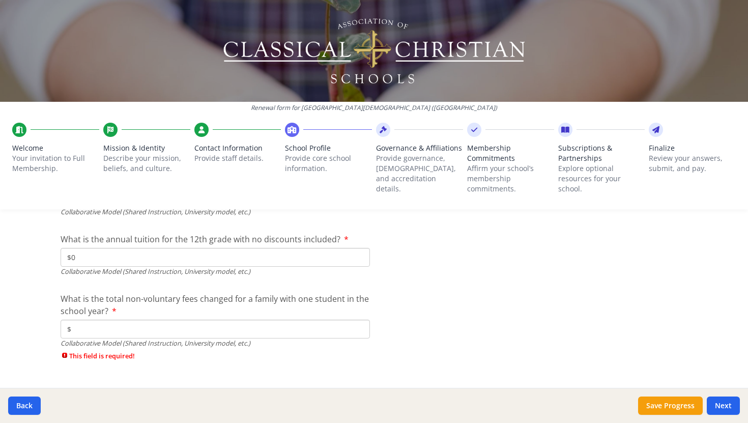
type input "$0"
click at [122, 327] on input "$" at bounding box center [215, 329] width 309 height 19
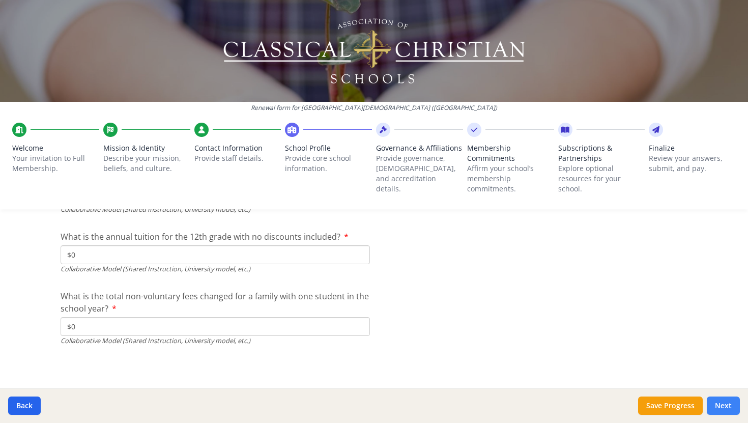
type input "$0"
click at [718, 410] on button "Next" at bounding box center [723, 405] width 33 height 18
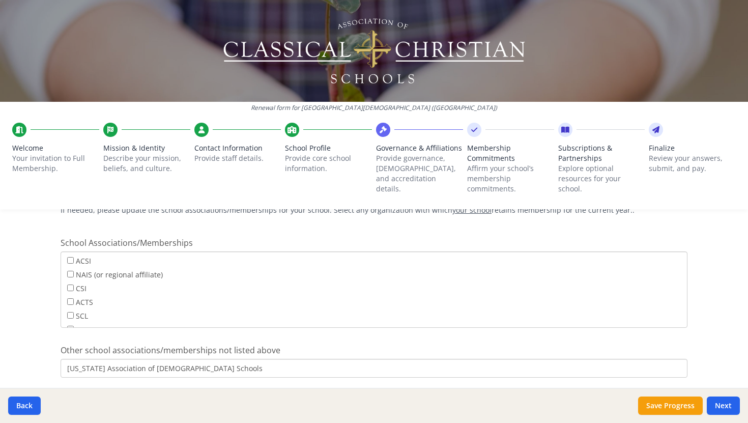
scroll to position [799, 0]
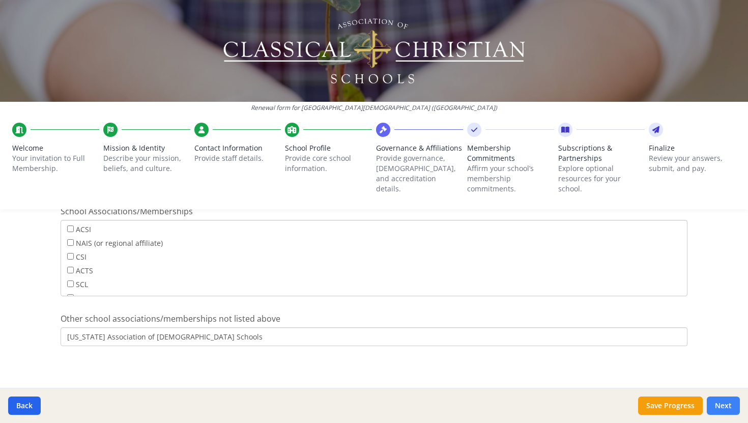
click at [716, 404] on button "Next" at bounding box center [723, 405] width 33 height 18
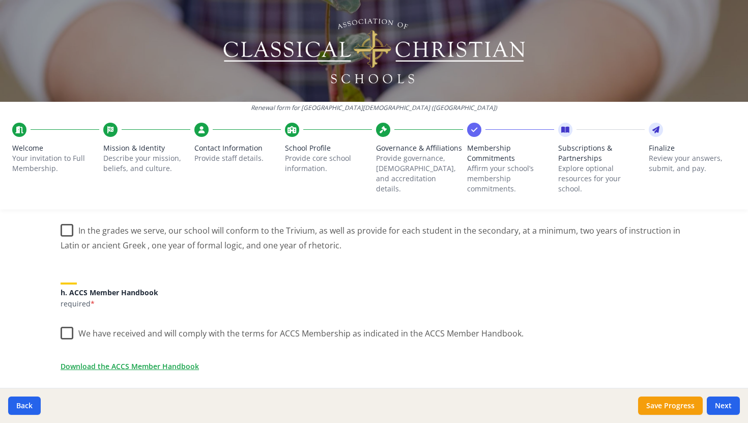
click at [68, 230] on label "In the grades we serve, our school will conform to the Trivium, as well as prov…" at bounding box center [374, 234] width 627 height 34
click at [0, 0] on input "In the grades we serve, our school will conform to the Trivium, as well as prov…" at bounding box center [0, 0] width 0 height 0
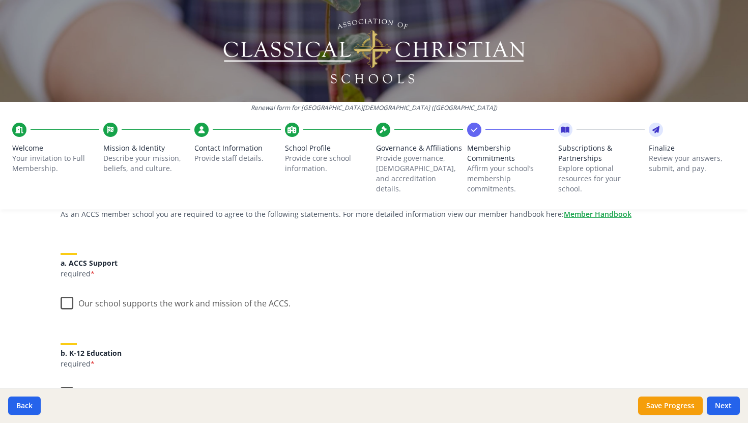
scroll to position [103, 0]
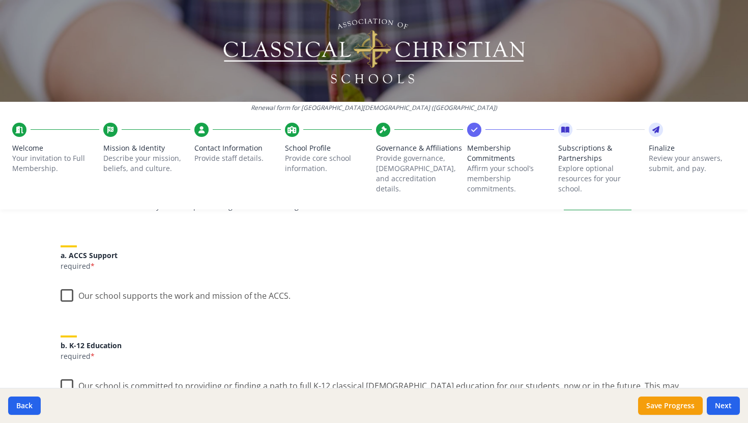
click at [67, 295] on label "Our school supports the work and mission of the ACCS." at bounding box center [176, 293] width 230 height 22
click at [0, 0] on input "Our school supports the work and mission of the ACCS." at bounding box center [0, 0] width 0 height 0
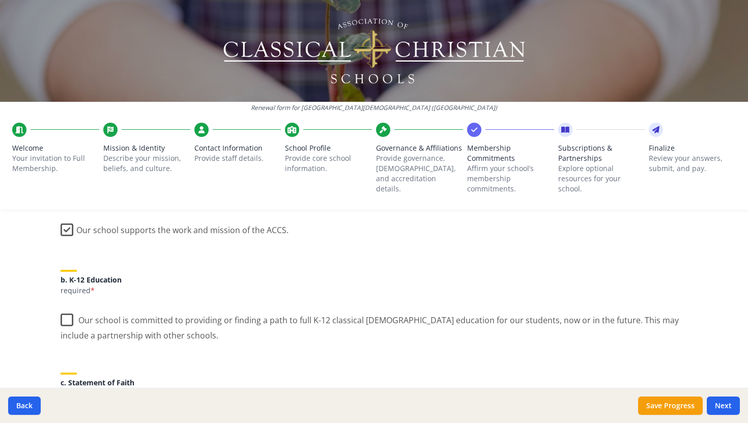
scroll to position [174, 0]
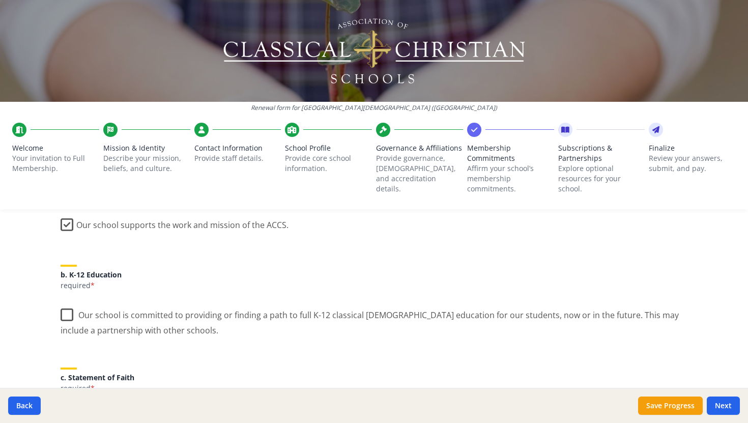
click at [66, 318] on label "Our school is committed to providing or finding a path to full K-12 classical […" at bounding box center [374, 319] width 627 height 34
click at [0, 0] on input "Our school is committed to providing or finding a path to full K-12 classical […" at bounding box center [0, 0] width 0 height 0
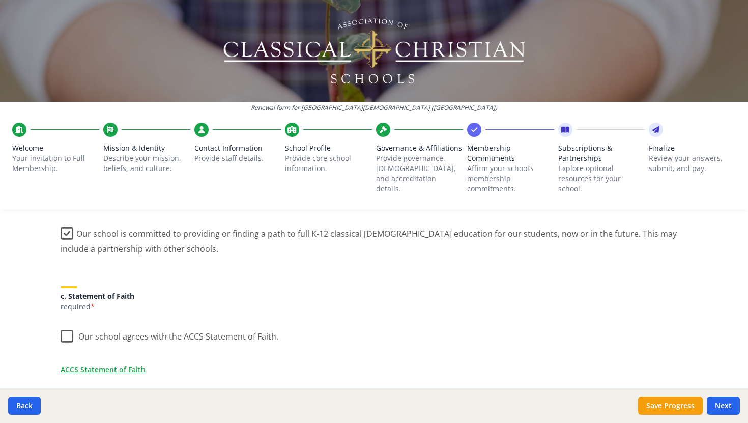
scroll to position [261, 0]
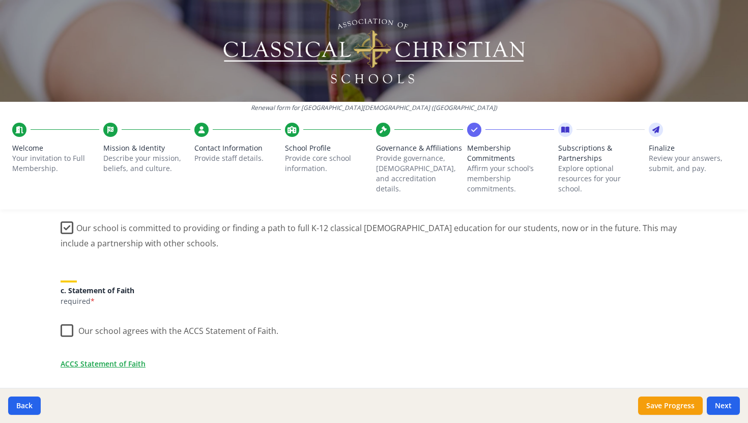
click at [69, 331] on label "Our school agrees with the ACCS Statement of Faith." at bounding box center [170, 329] width 218 height 22
click at [0, 0] on input "Our school agrees with the ACCS Statement of Faith." at bounding box center [0, 0] width 0 height 0
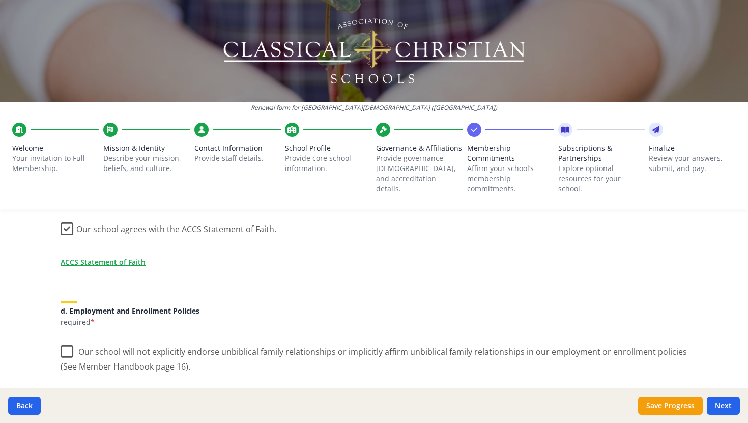
scroll to position [413, 0]
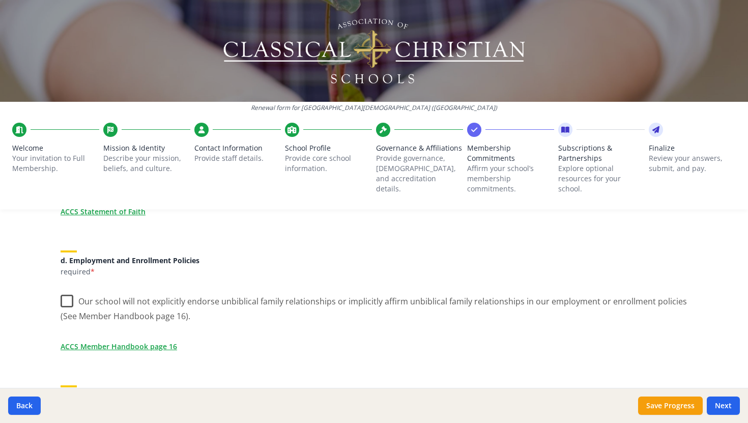
click at [67, 299] on label "Our school will not explicitly endorse unbiblical family relationships or impli…" at bounding box center [374, 305] width 627 height 34
click at [0, 0] on input "Our school will not explicitly endorse unbiblical family relationships or impli…" at bounding box center [0, 0] width 0 height 0
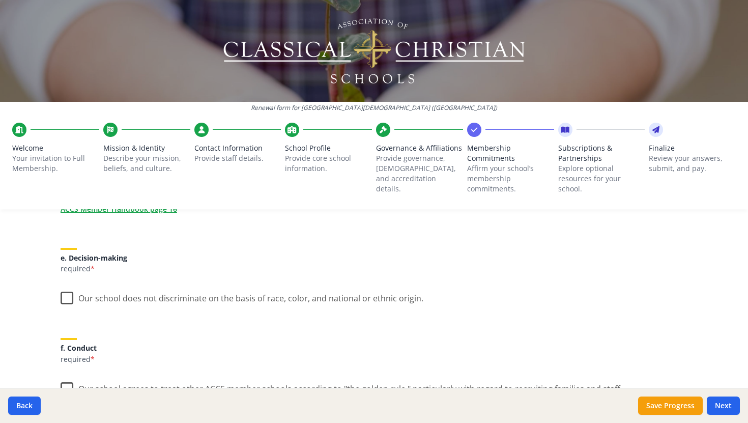
scroll to position [552, 0]
click at [70, 296] on label "Our school does not discriminate on the basis of race, color, and national or e…" at bounding box center [242, 294] width 363 height 22
click at [0, 0] on input "Our school does not discriminate on the basis of race, color, and national or e…" at bounding box center [0, 0] width 0 height 0
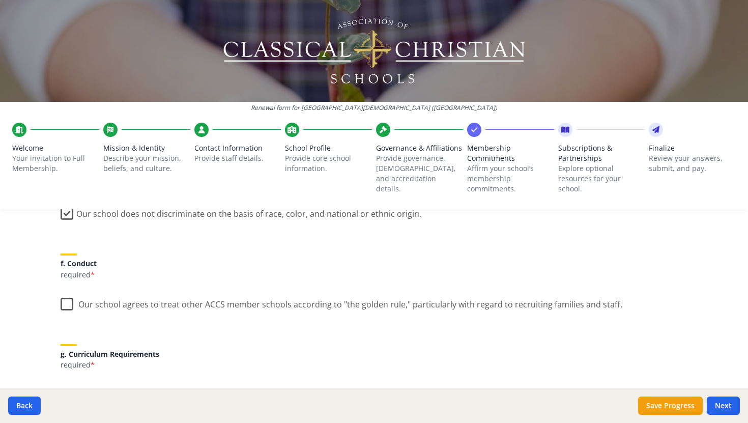
scroll to position [656, 0]
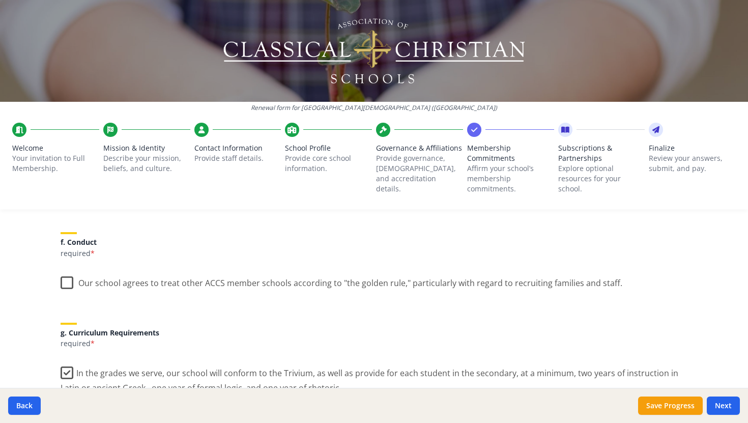
click at [69, 284] on label "Our school agrees to treat other ACCS member schools according to "the golden r…" at bounding box center [342, 281] width 562 height 22
click at [0, 0] on input "Our school agrees to treat other ACCS member schools according to "the golden r…" at bounding box center [0, 0] width 0 height 0
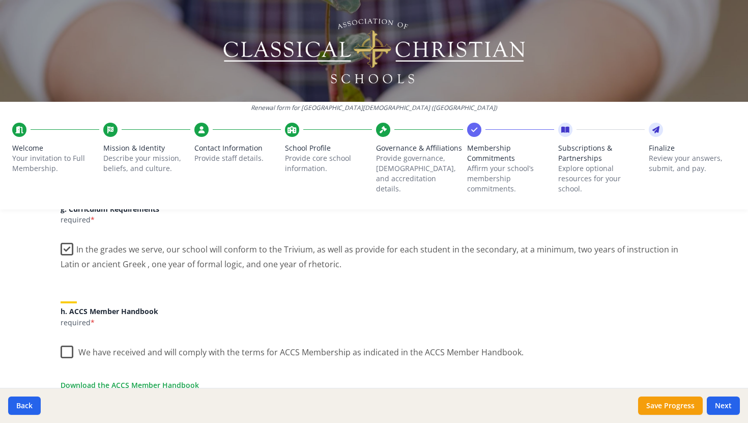
scroll to position [813, 0]
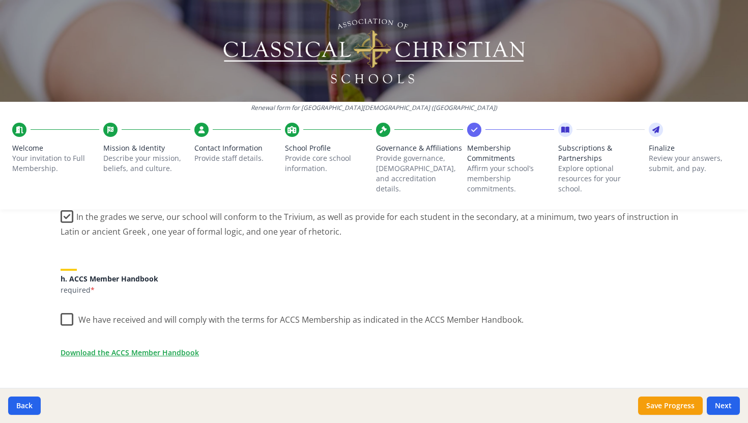
click at [68, 320] on label "We have received and will comply with the terms for ACCS Membership as indicate…" at bounding box center [292, 317] width 463 height 22
click at [0, 0] on input "We have received and will comply with the terms for ACCS Membership as indicate…" at bounding box center [0, 0] width 0 height 0
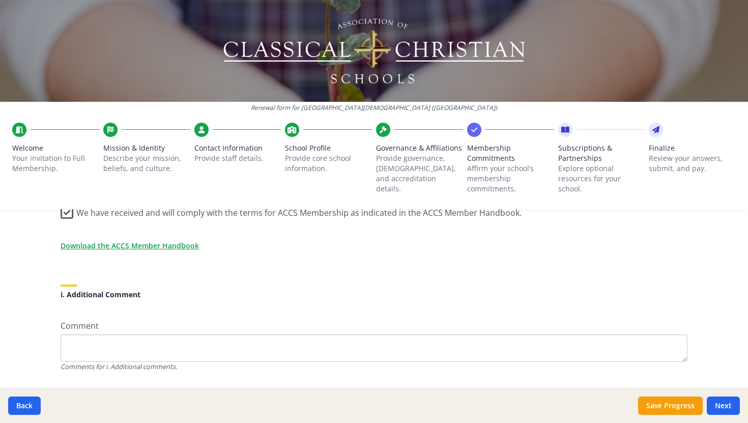
scroll to position [946, 0]
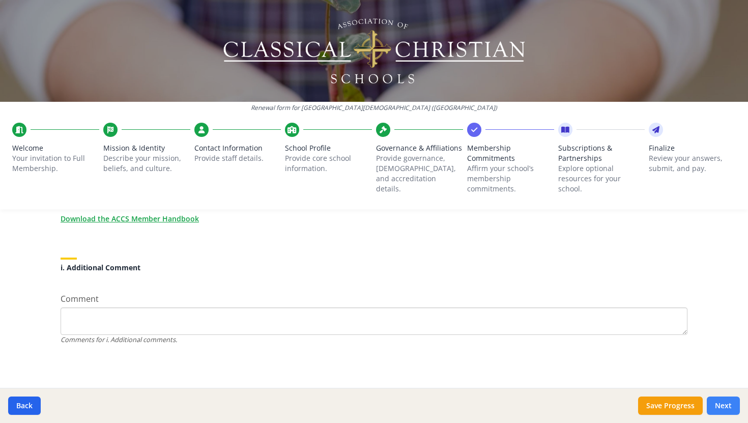
click at [724, 404] on button "Next" at bounding box center [723, 405] width 33 height 18
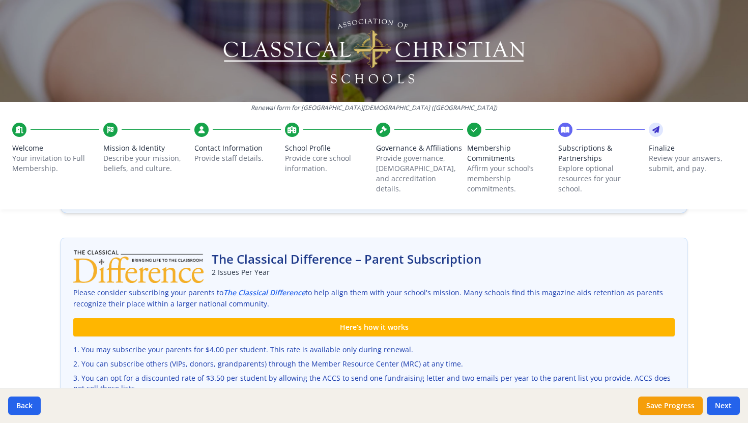
scroll to position [50, 0]
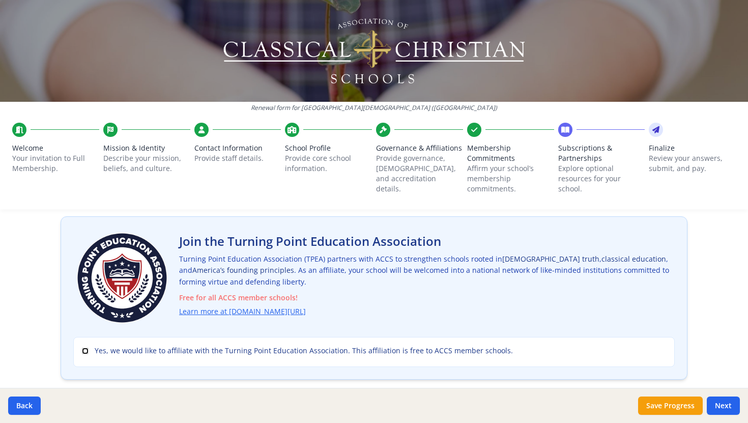
click at [84, 351] on input "Yes, we would like to affiliate with the Turning Point Education Association. T…" at bounding box center [85, 351] width 7 height 7
checkbox input "true"
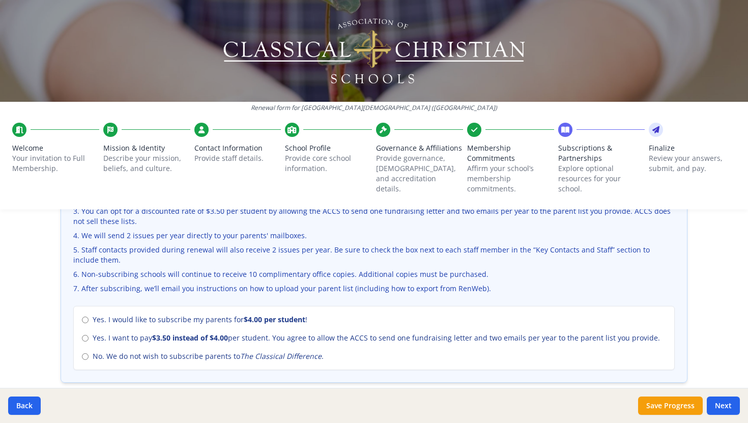
scroll to position [385, 0]
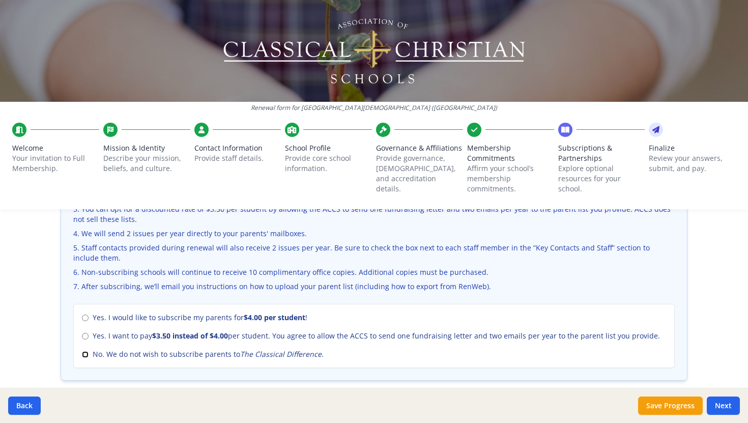
click at [85, 354] on input "No. We do not wish to subscribe parents to The Classical Difference ." at bounding box center [85, 354] width 7 height 7
radio input "true"
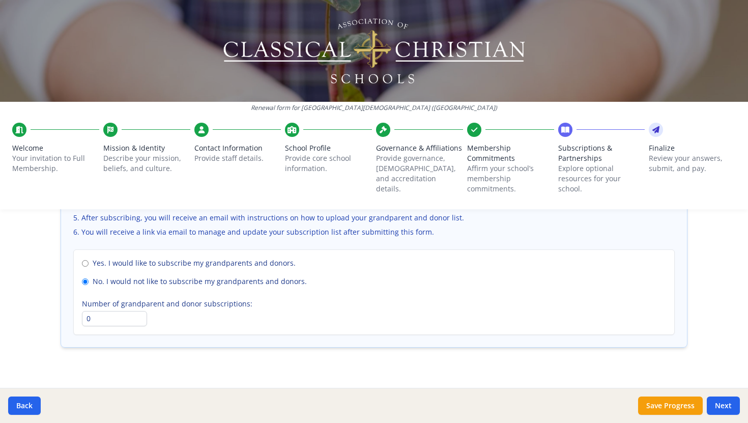
scroll to position [760, 0]
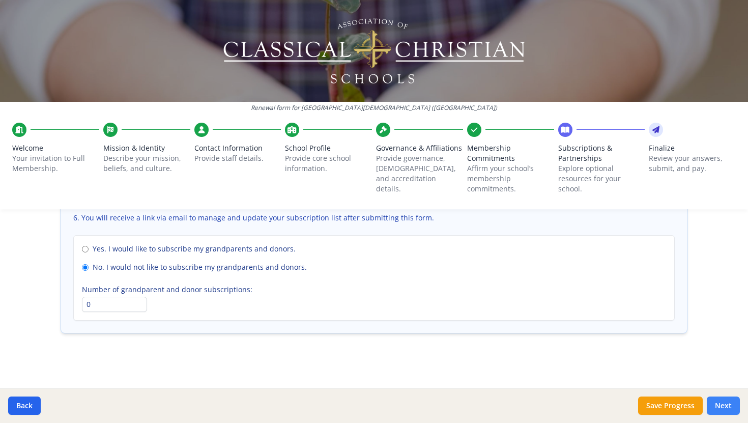
click at [726, 403] on button "Next" at bounding box center [723, 405] width 33 height 18
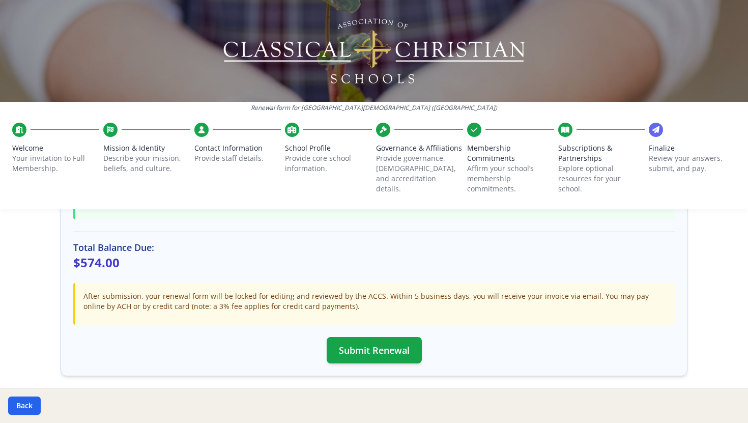
scroll to position [287, 0]
click at [380, 348] on button "Submit Renewal" at bounding box center [374, 350] width 95 height 26
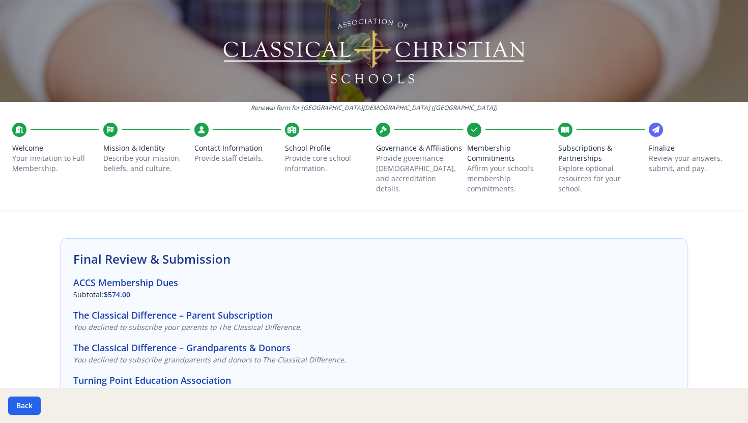
scroll to position [0, 0]
